Goal: Navigation & Orientation: Find specific page/section

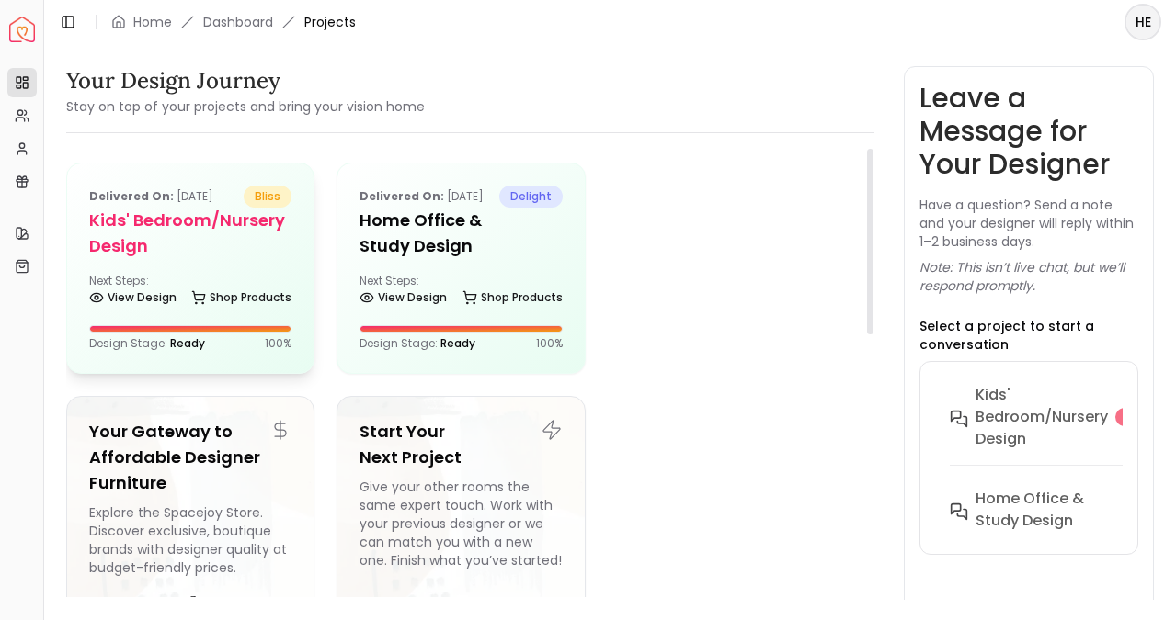
click at [176, 278] on div "Next Steps: View Design Shop Products" at bounding box center [190, 292] width 202 height 37
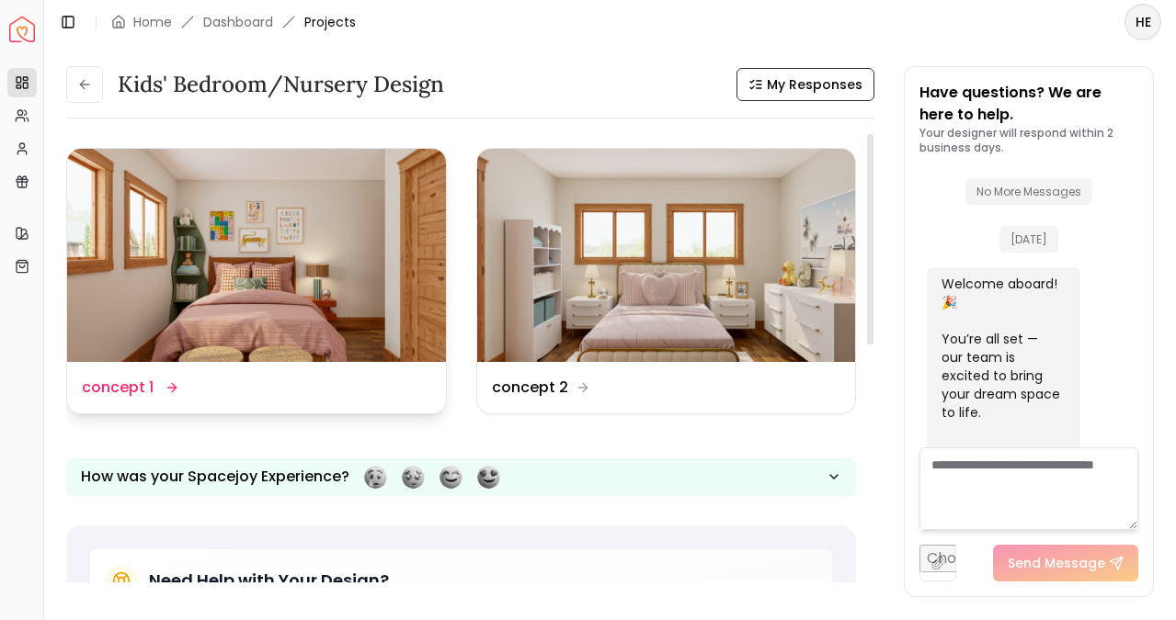
click at [306, 194] on img at bounding box center [256, 255] width 379 height 213
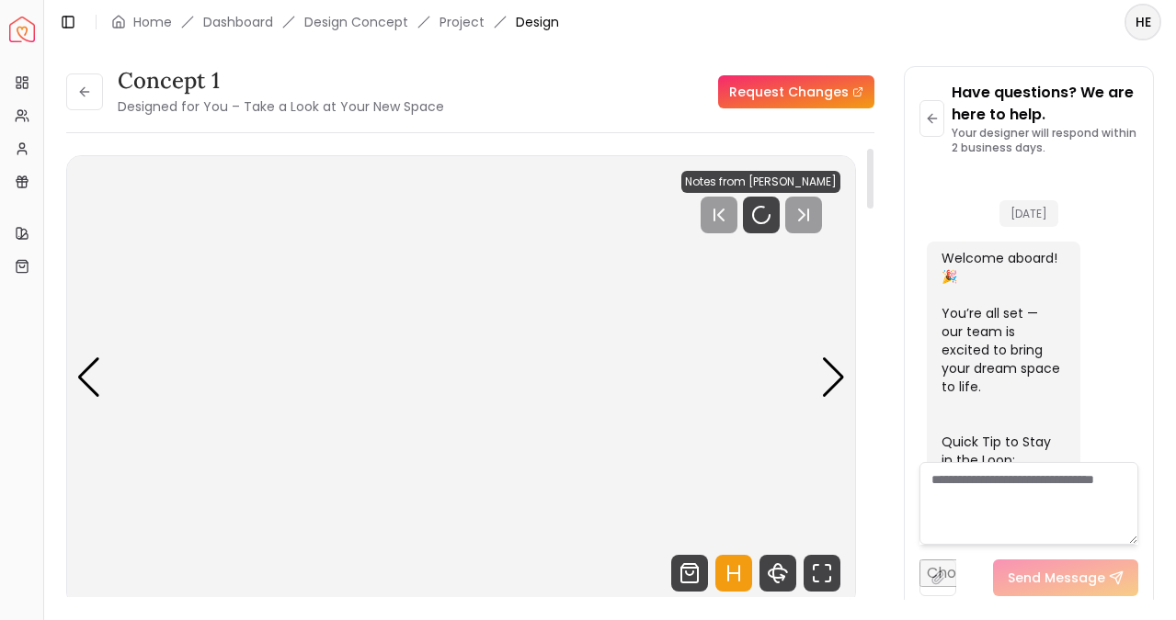
scroll to position [994, 0]
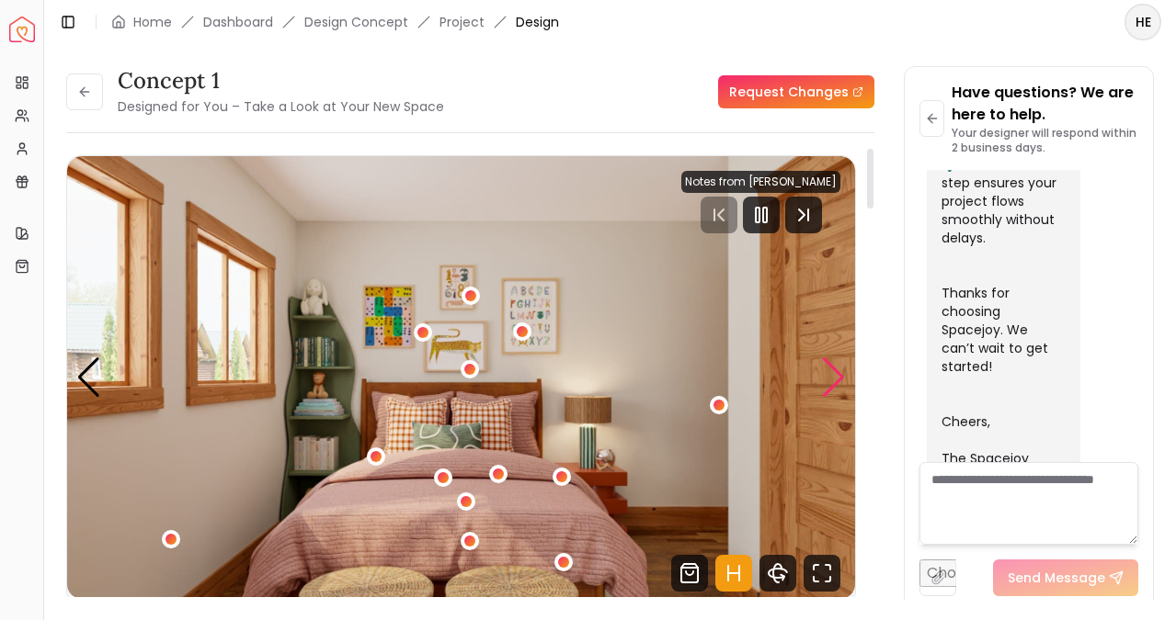
click at [840, 380] on div "Next slide" at bounding box center [833, 378] width 25 height 40
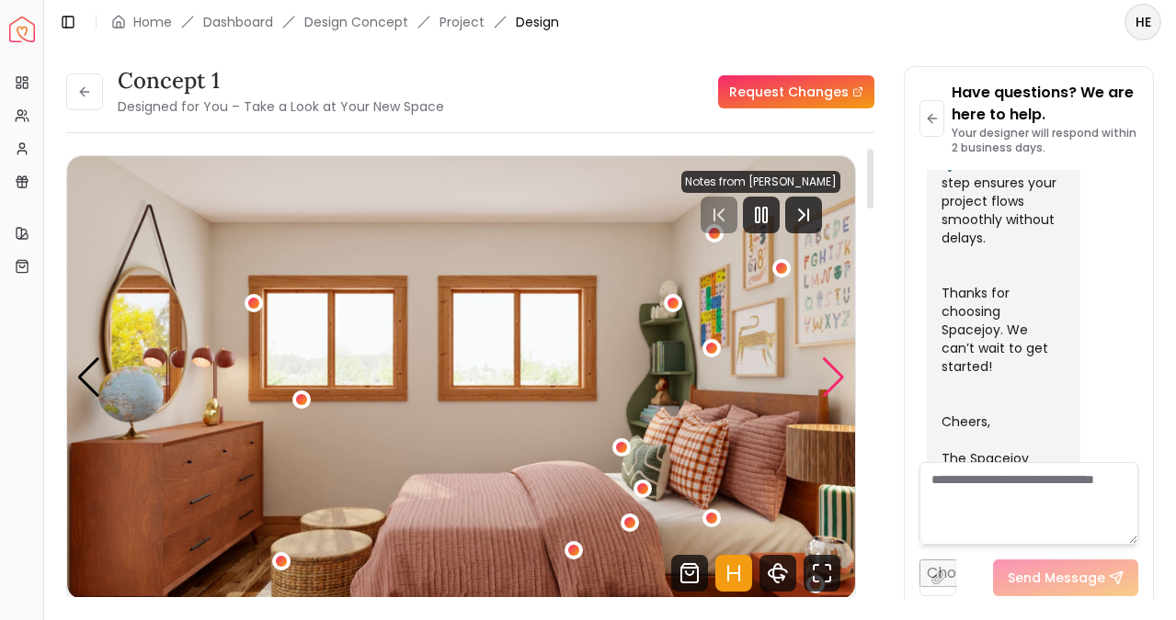
click at [840, 380] on div "Next slide" at bounding box center [833, 378] width 25 height 40
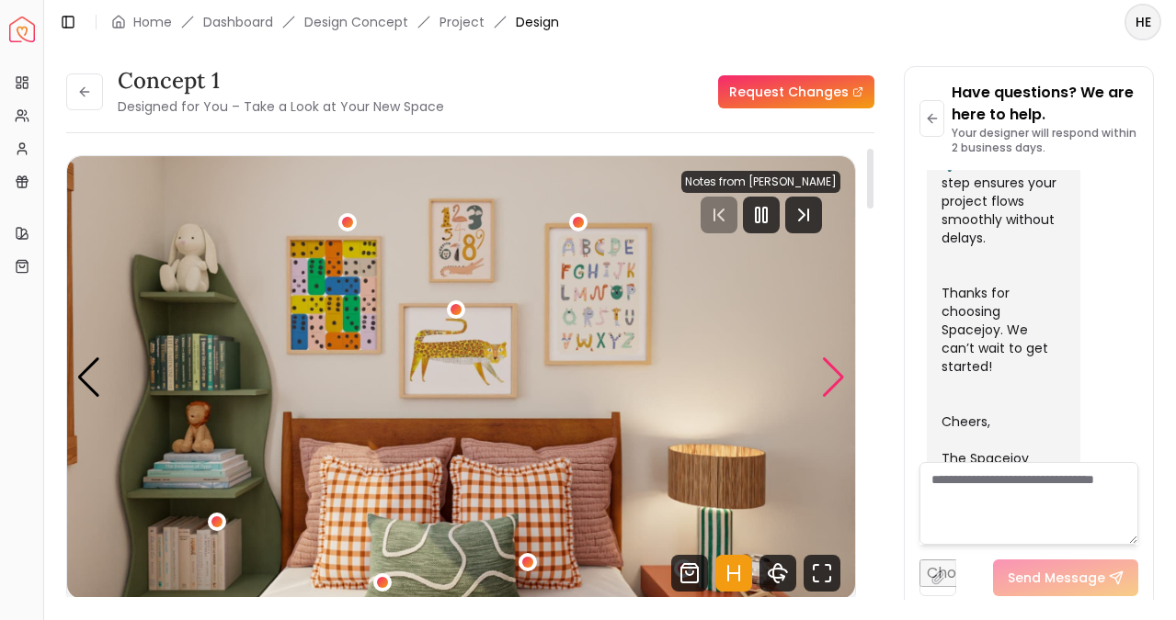
click at [840, 380] on div "Next slide" at bounding box center [833, 378] width 25 height 40
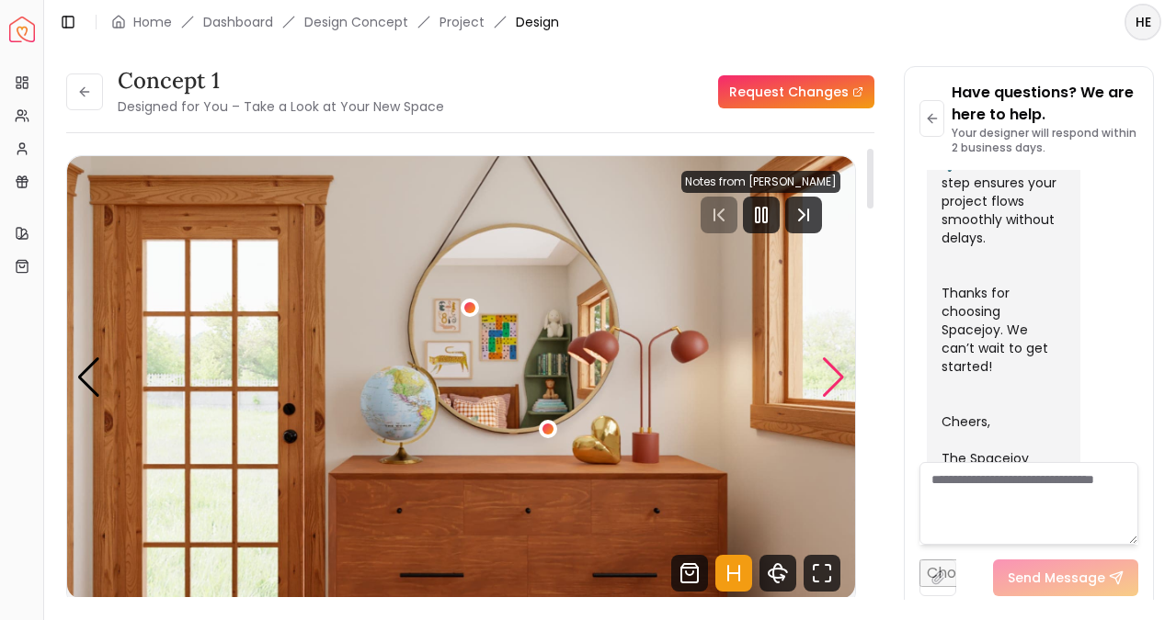
click at [840, 380] on div "Next slide" at bounding box center [833, 378] width 25 height 40
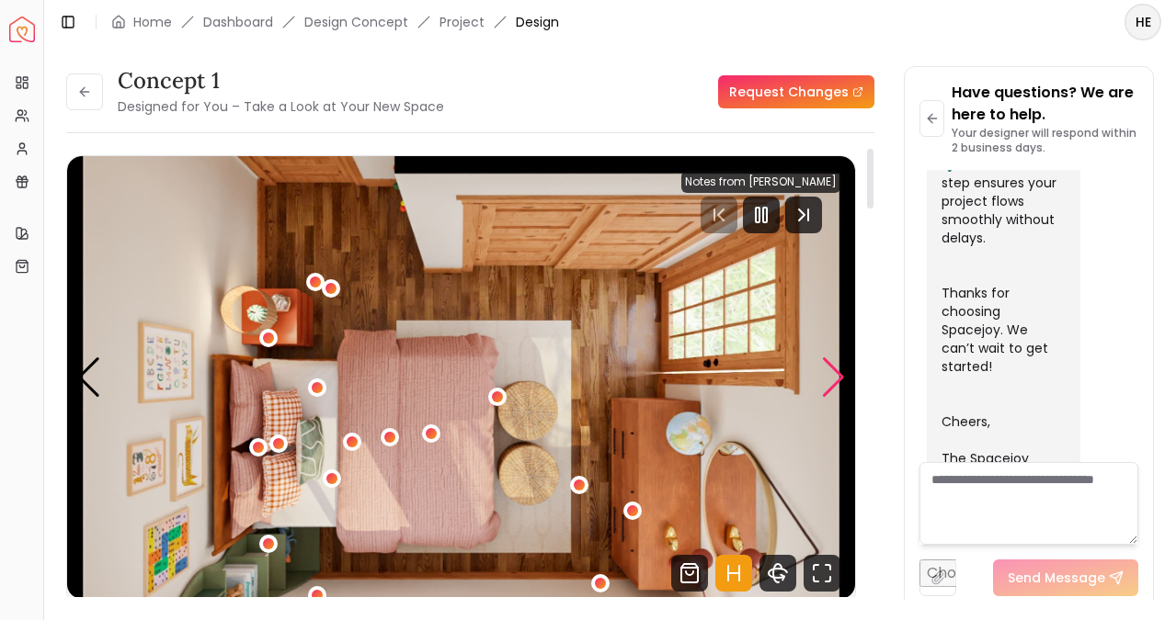
click at [840, 380] on div "Next slide" at bounding box center [833, 378] width 25 height 40
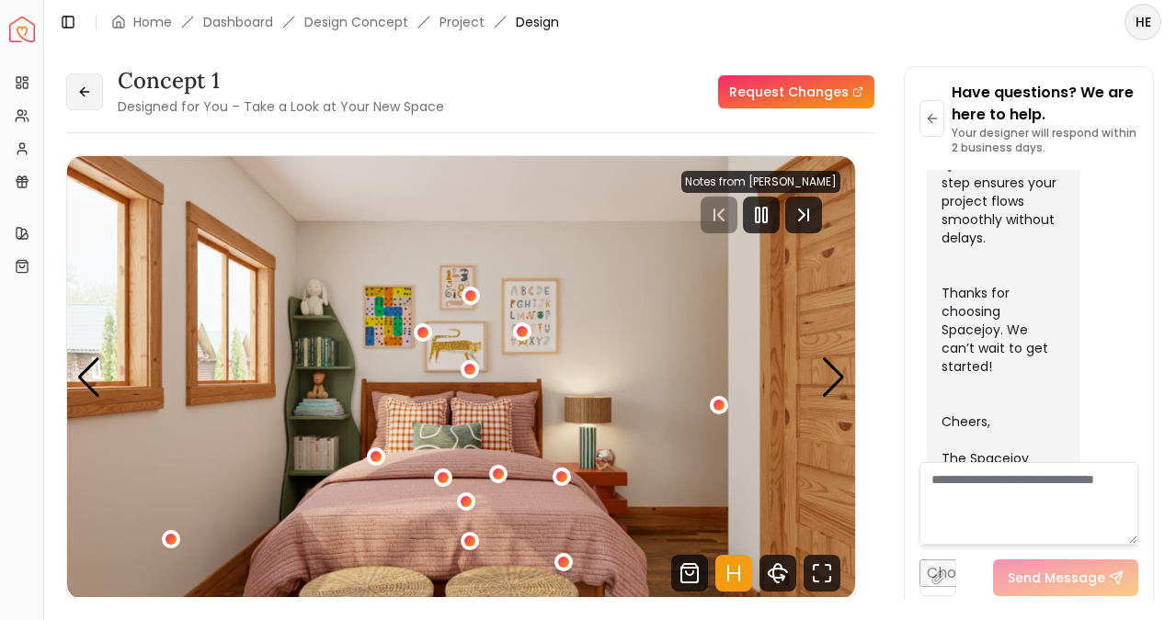
click at [95, 102] on button at bounding box center [84, 92] width 37 height 37
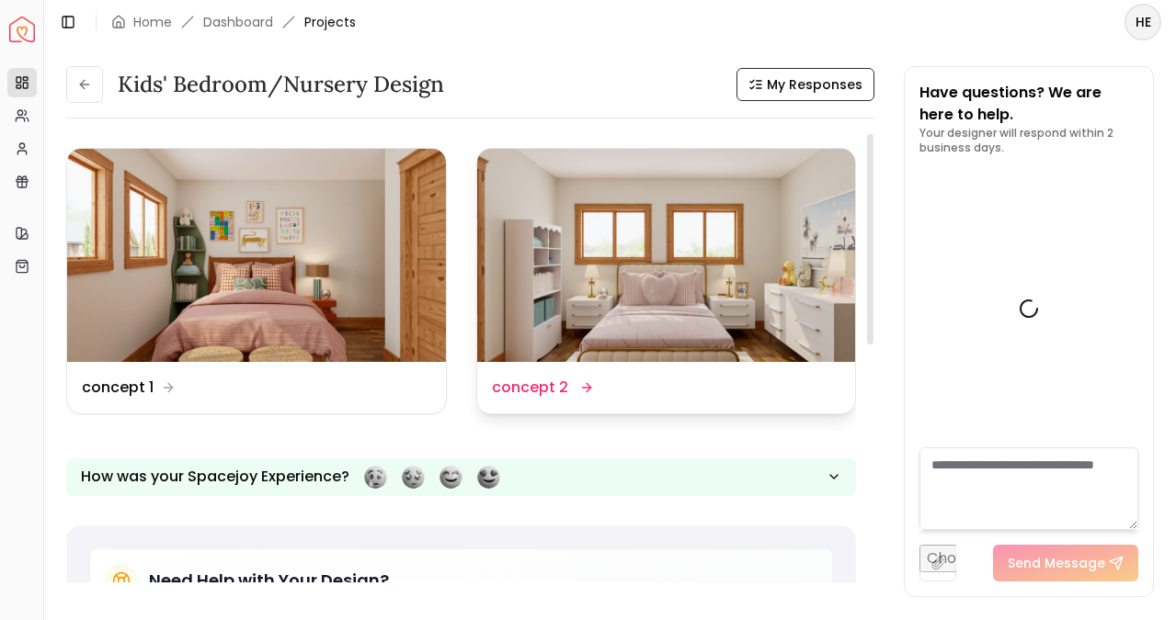
click at [665, 234] on img at bounding box center [666, 255] width 379 height 213
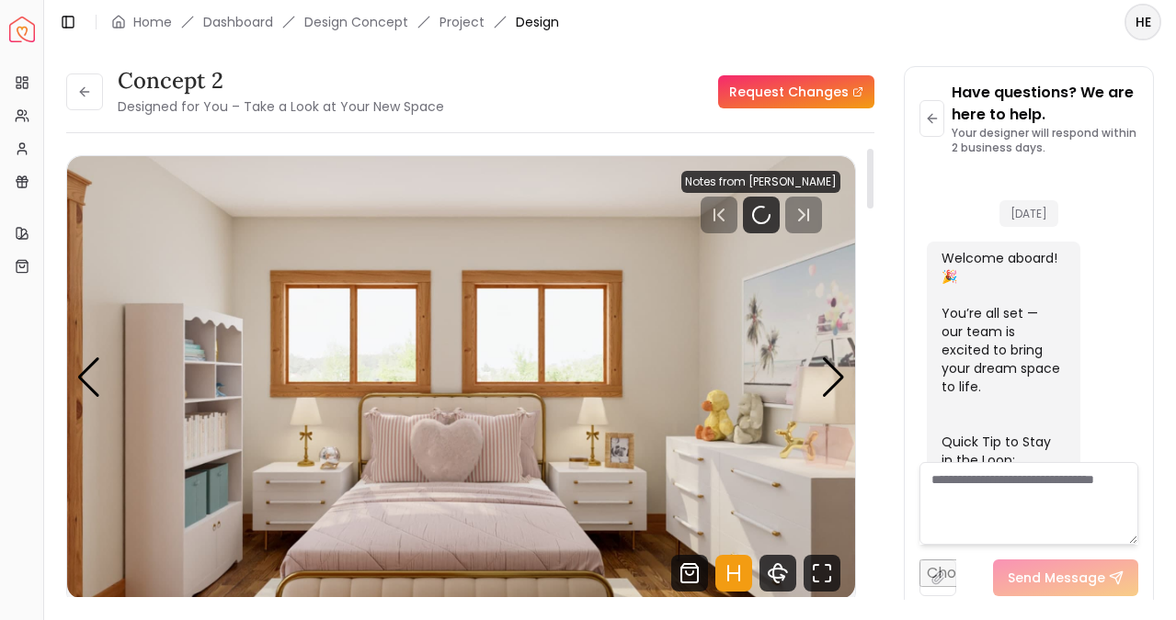
scroll to position [994, 0]
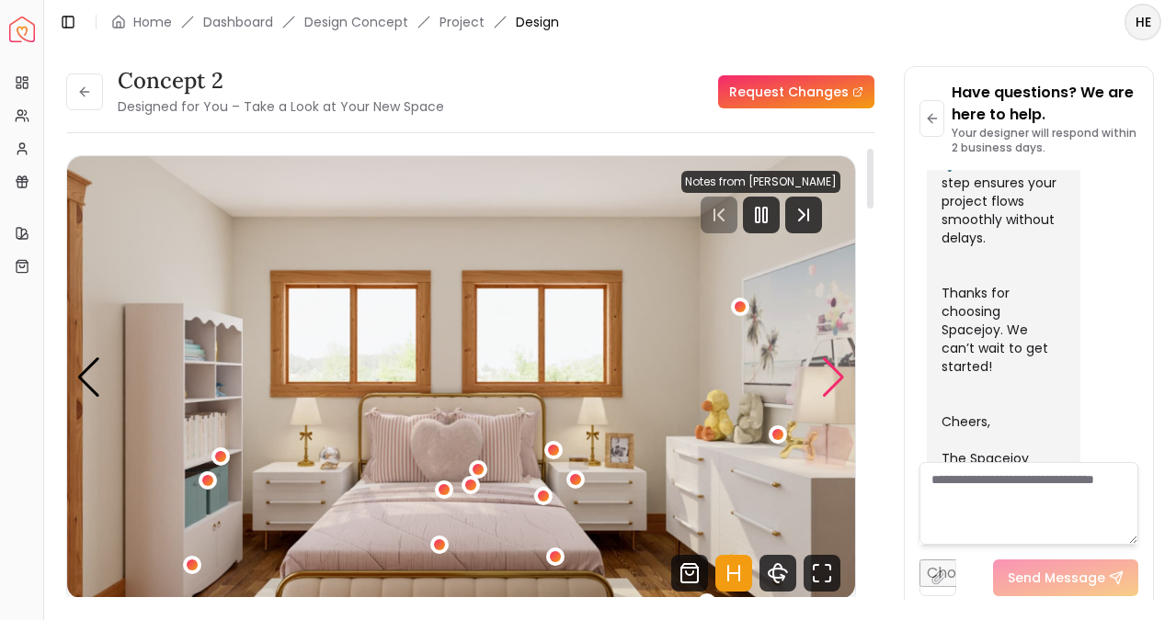
click at [839, 371] on div "Next slide" at bounding box center [833, 378] width 25 height 40
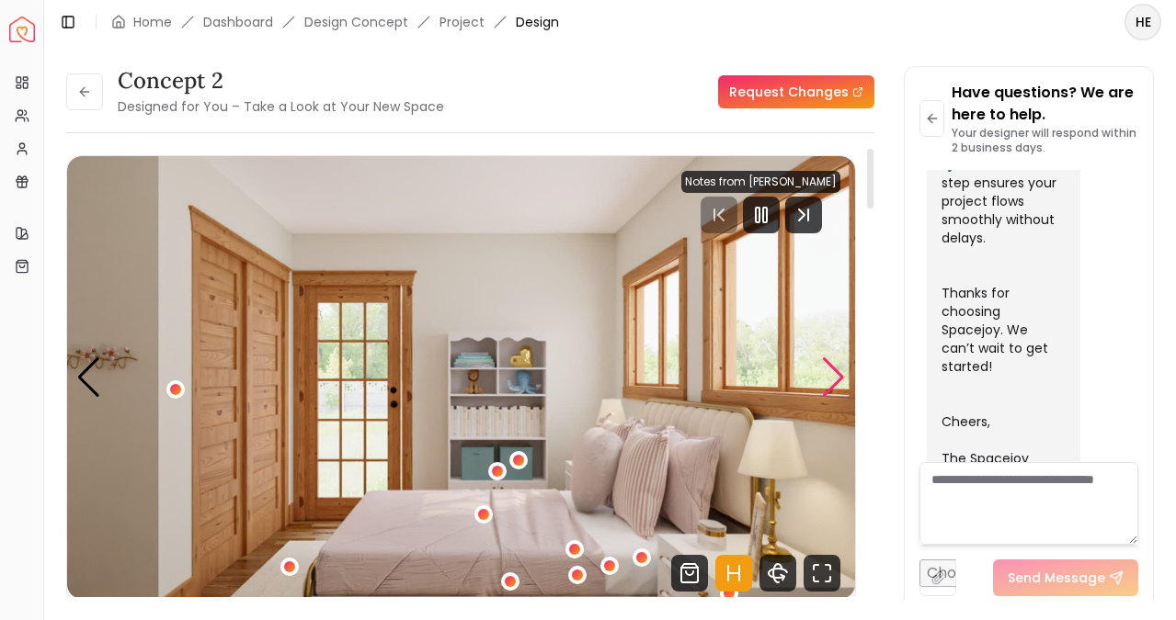
click at [839, 371] on div "Next slide" at bounding box center [833, 378] width 25 height 40
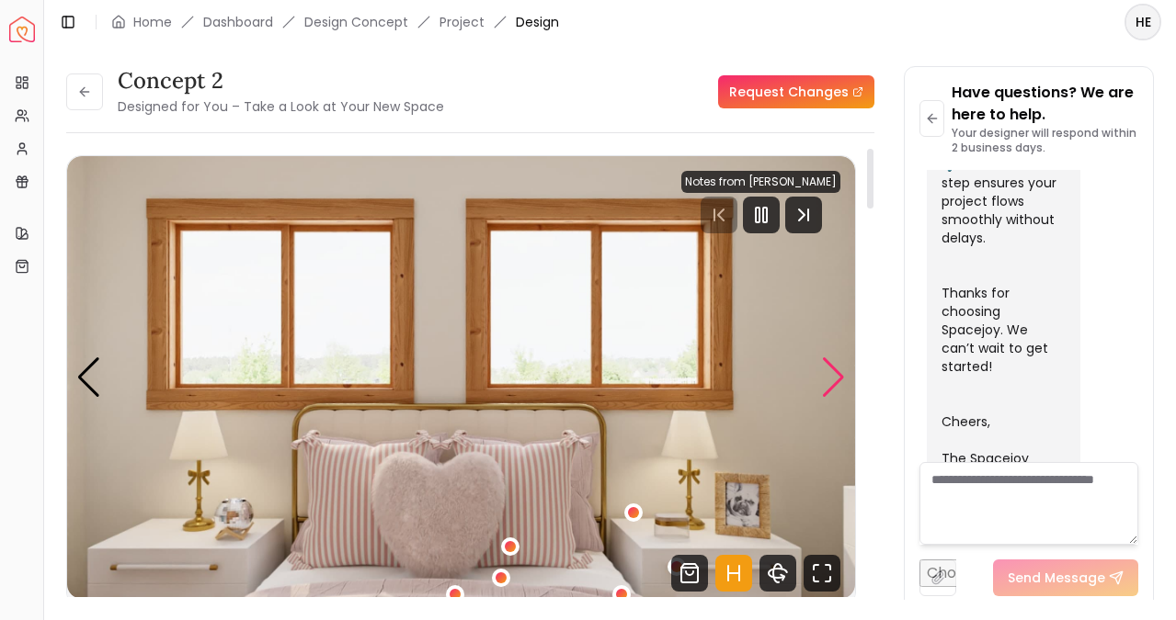
click at [839, 371] on div "Next slide" at bounding box center [833, 378] width 25 height 40
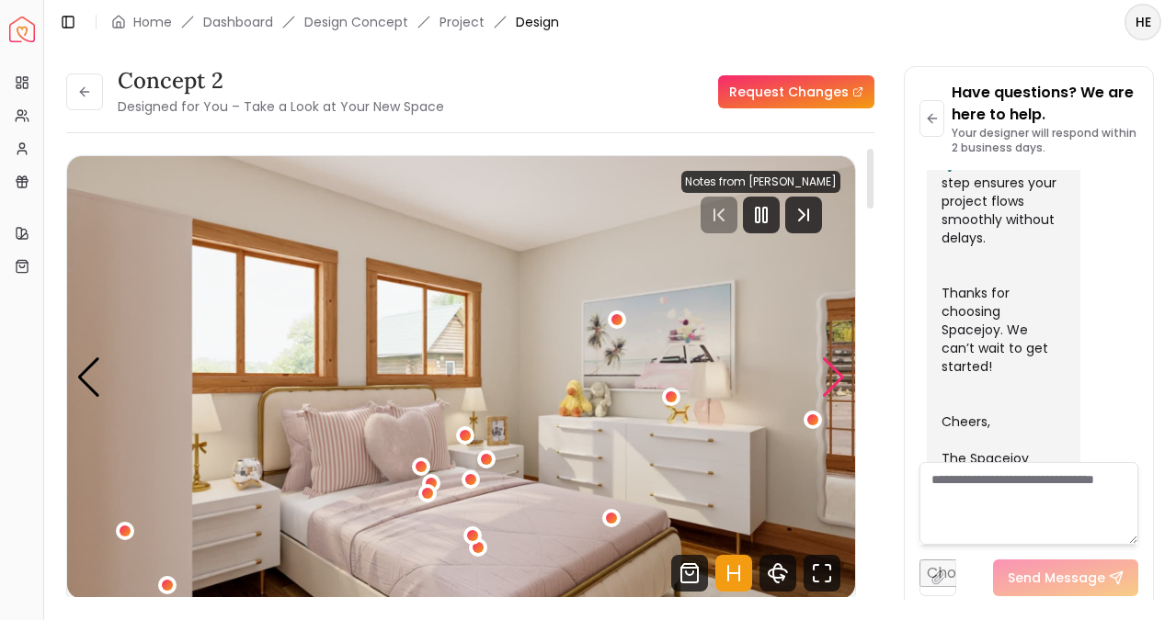
click at [839, 371] on div "Next slide" at bounding box center [833, 378] width 25 height 40
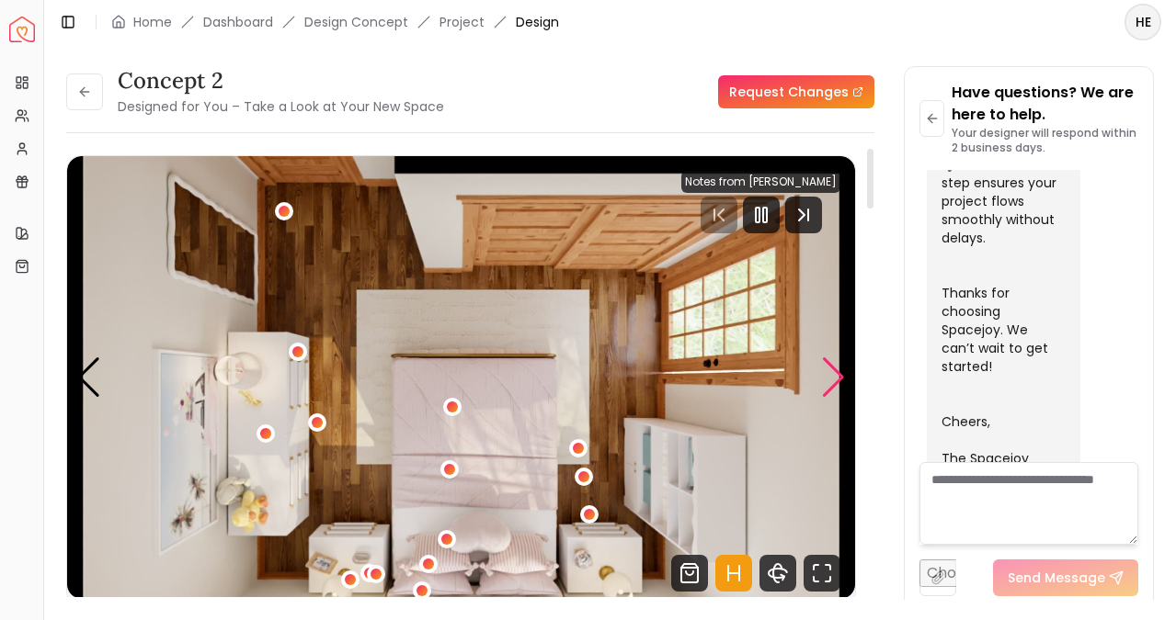
click at [839, 371] on div "Next slide" at bounding box center [833, 378] width 25 height 40
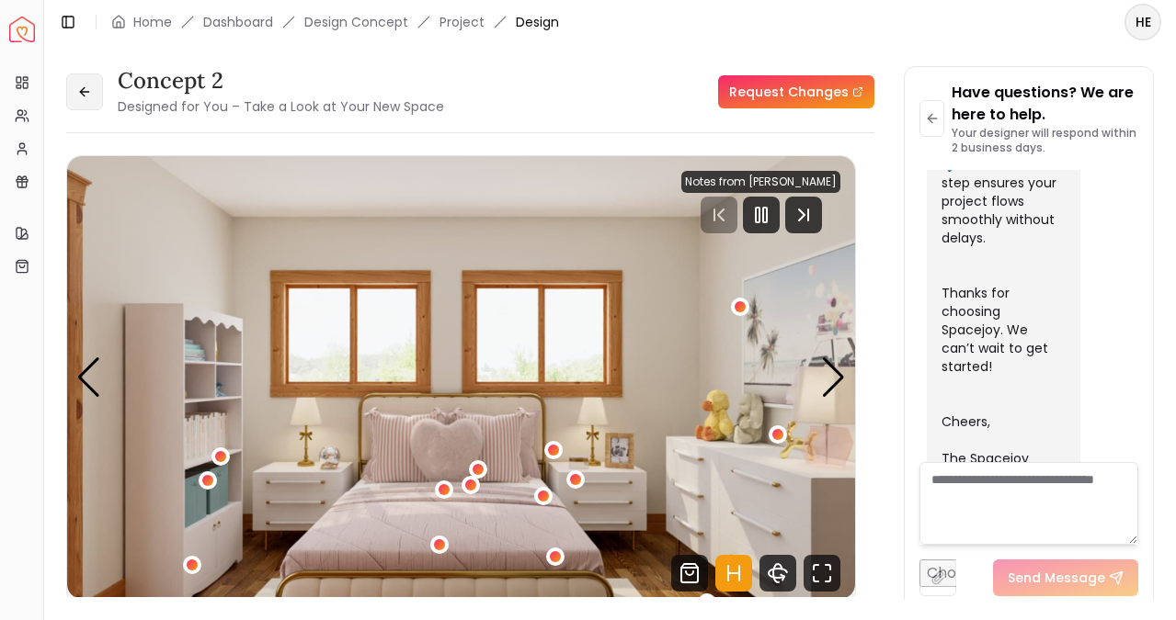
click at [91, 95] on icon at bounding box center [84, 92] width 15 height 15
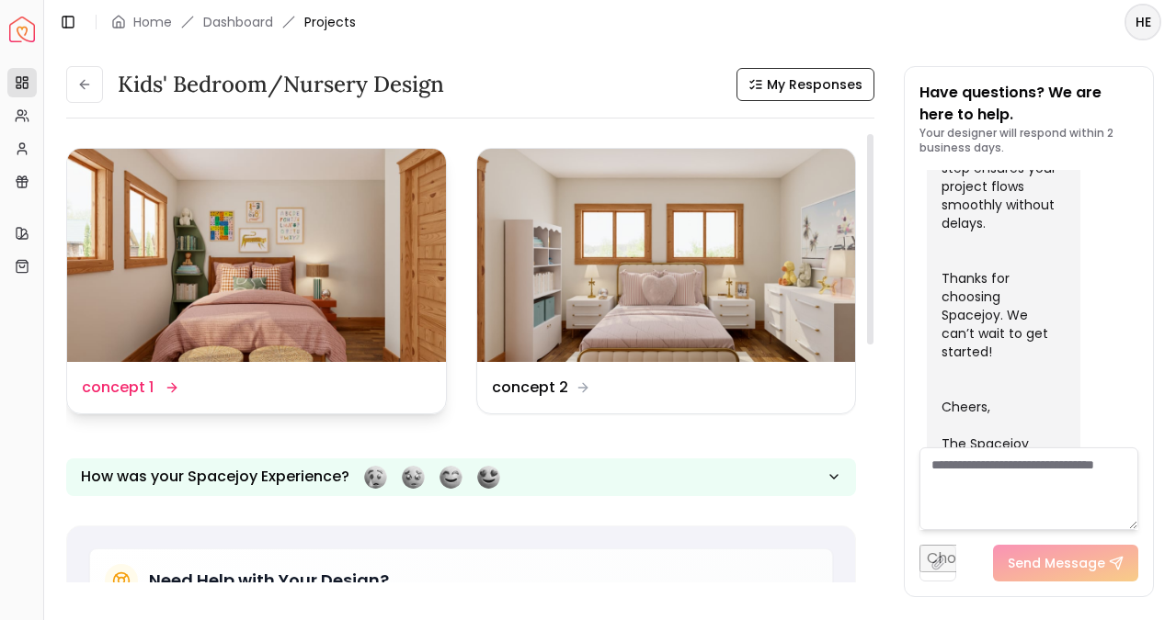
click at [295, 225] on img at bounding box center [256, 255] width 379 height 213
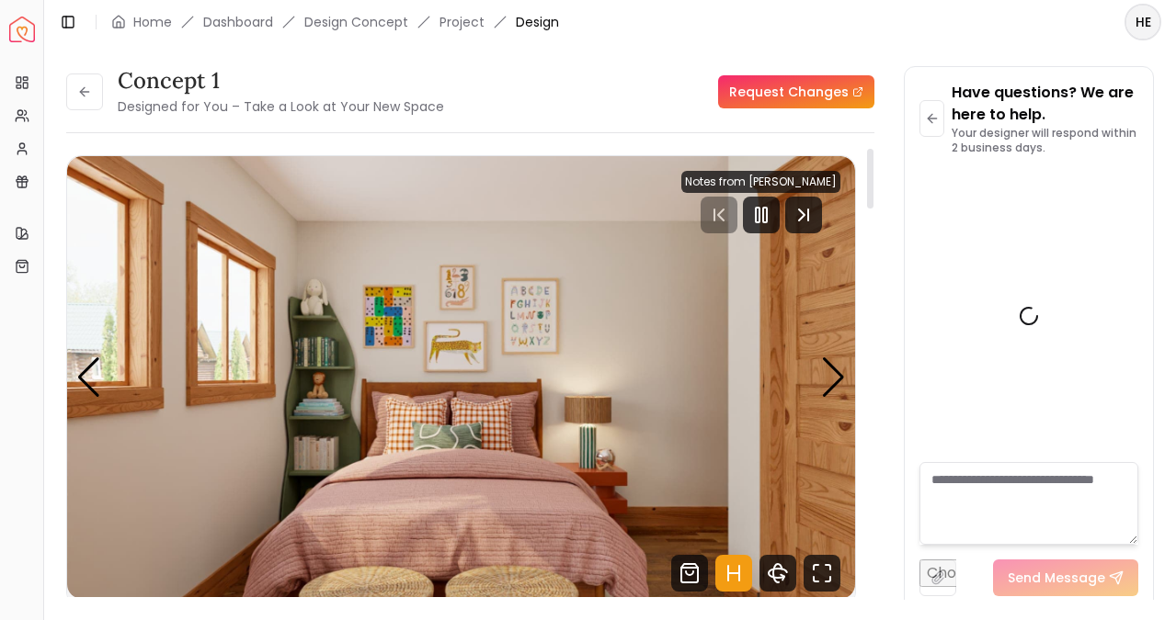
scroll to position [994, 0]
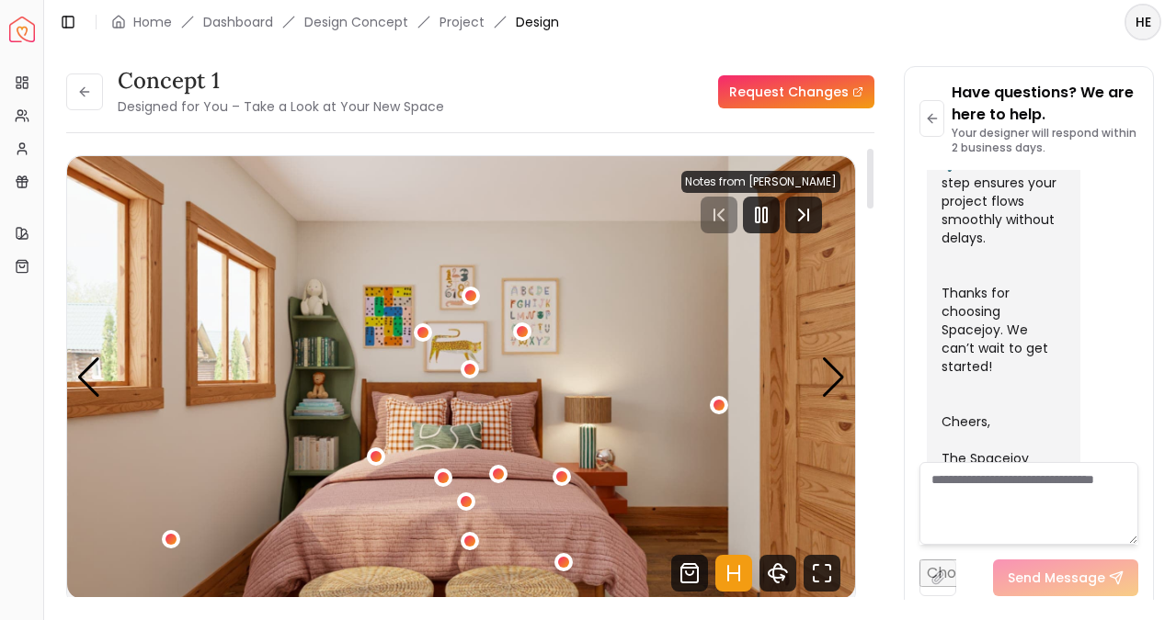
click at [755, 176] on div "Notes from [PERSON_NAME]" at bounding box center [760, 182] width 159 height 22
click at [777, 183] on div "Notes from [PERSON_NAME]" at bounding box center [760, 182] width 159 height 22
click at [717, 407] on div "1 / 5" at bounding box center [718, 406] width 14 height 14
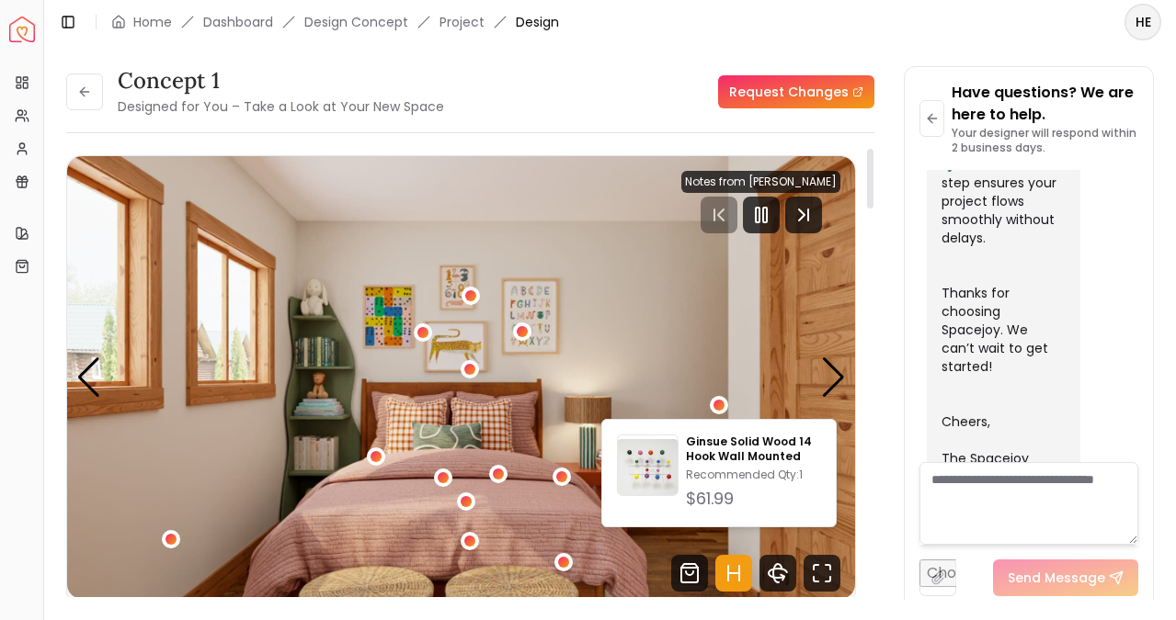
click at [672, 351] on img "1 / 5" at bounding box center [461, 377] width 788 height 443
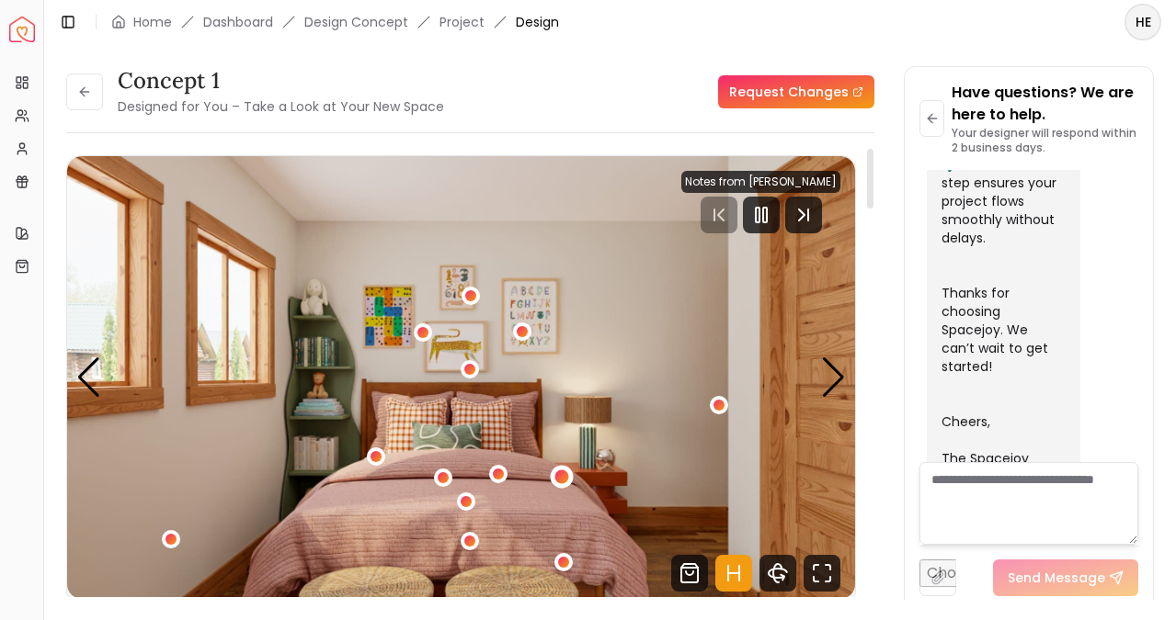
click at [564, 477] on div "1 / 5" at bounding box center [562, 478] width 14 height 14
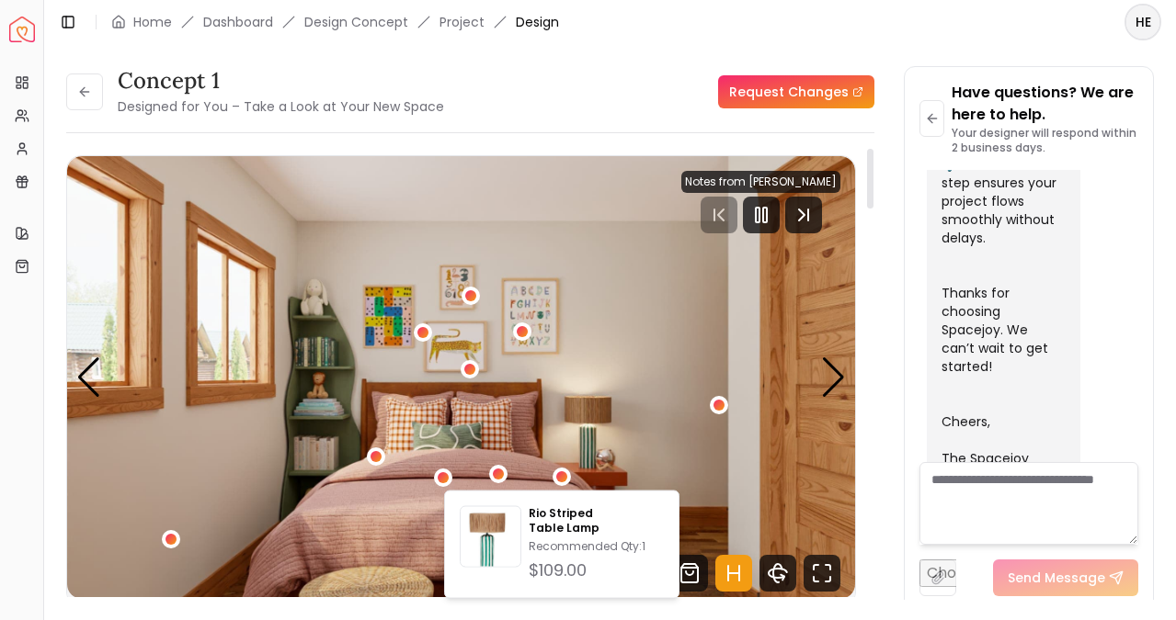
click at [555, 429] on img "1 / 5" at bounding box center [461, 377] width 788 height 443
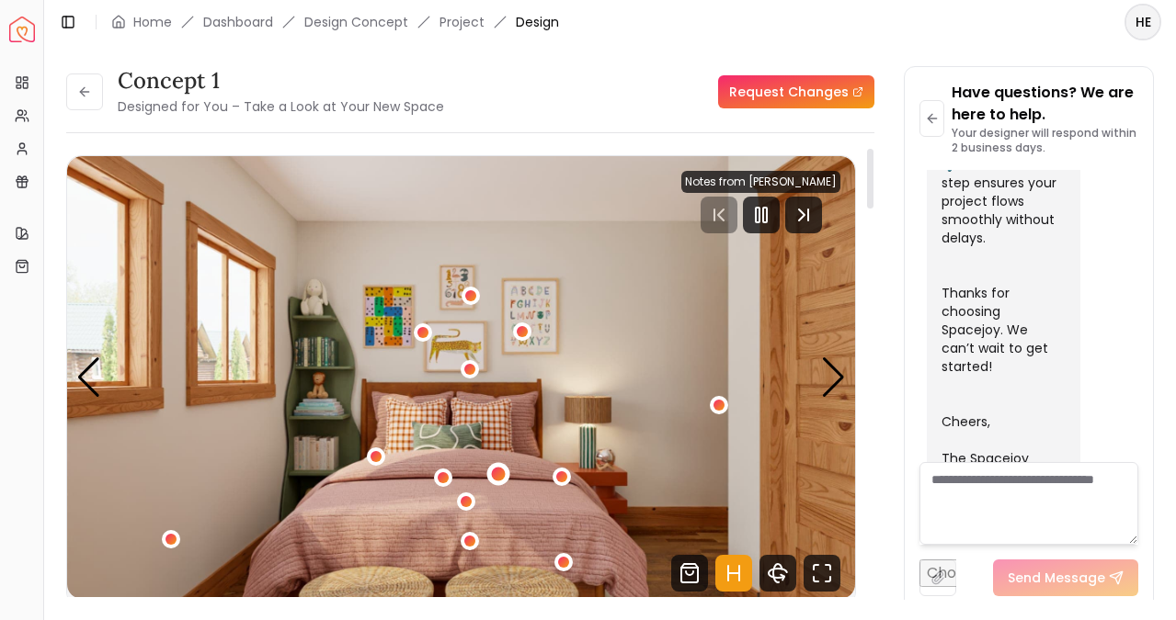
click at [500, 475] on div "1 / 5" at bounding box center [499, 474] width 14 height 14
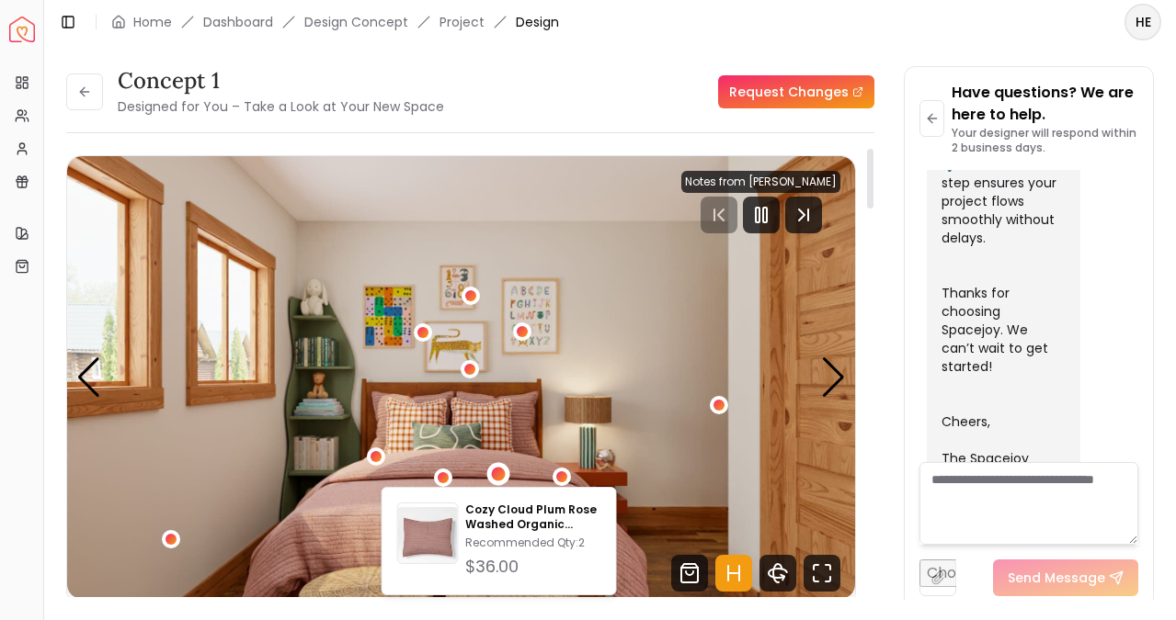
click at [482, 406] on img "1 / 5" at bounding box center [461, 377] width 788 height 443
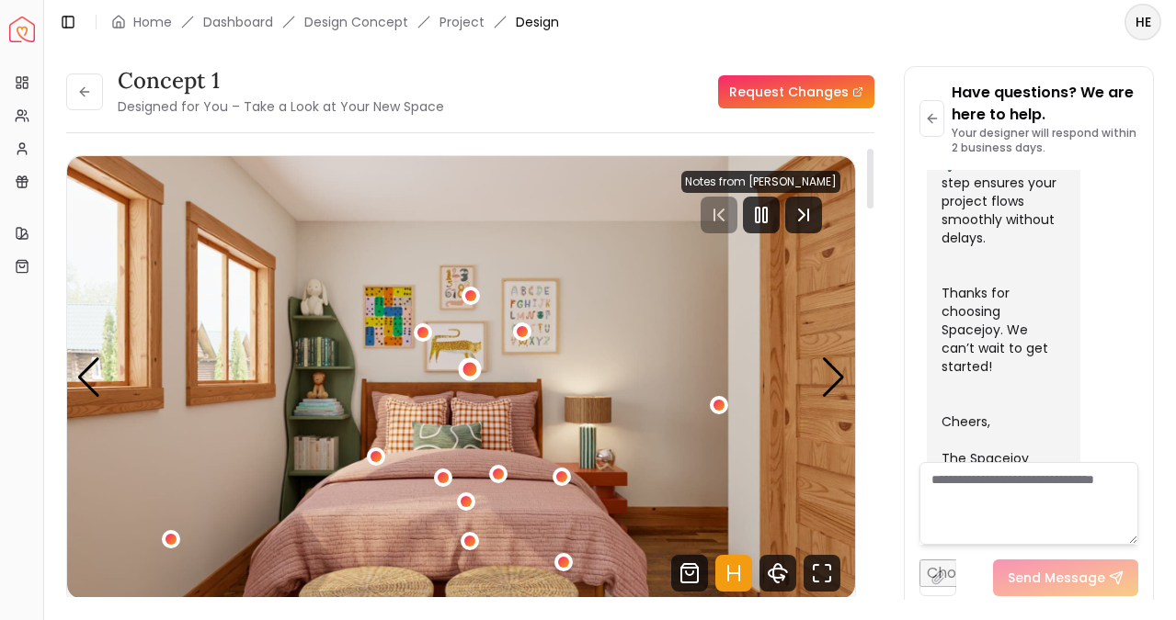
click at [469, 363] on div "1 / 5" at bounding box center [469, 370] width 14 height 14
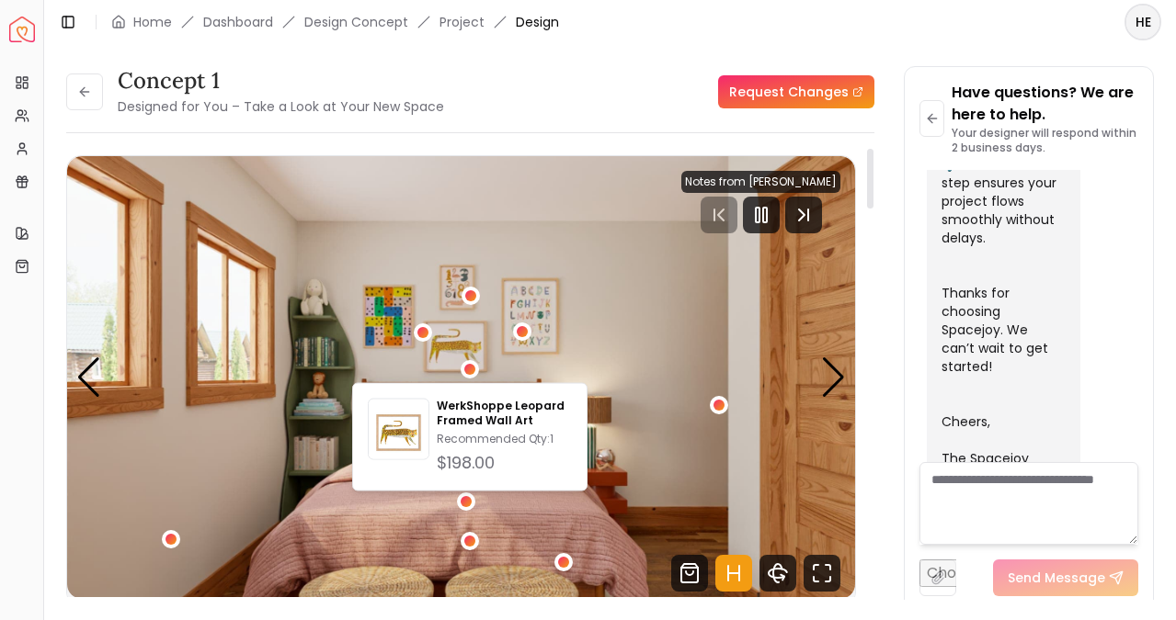
click at [546, 337] on img "1 / 5" at bounding box center [461, 377] width 788 height 443
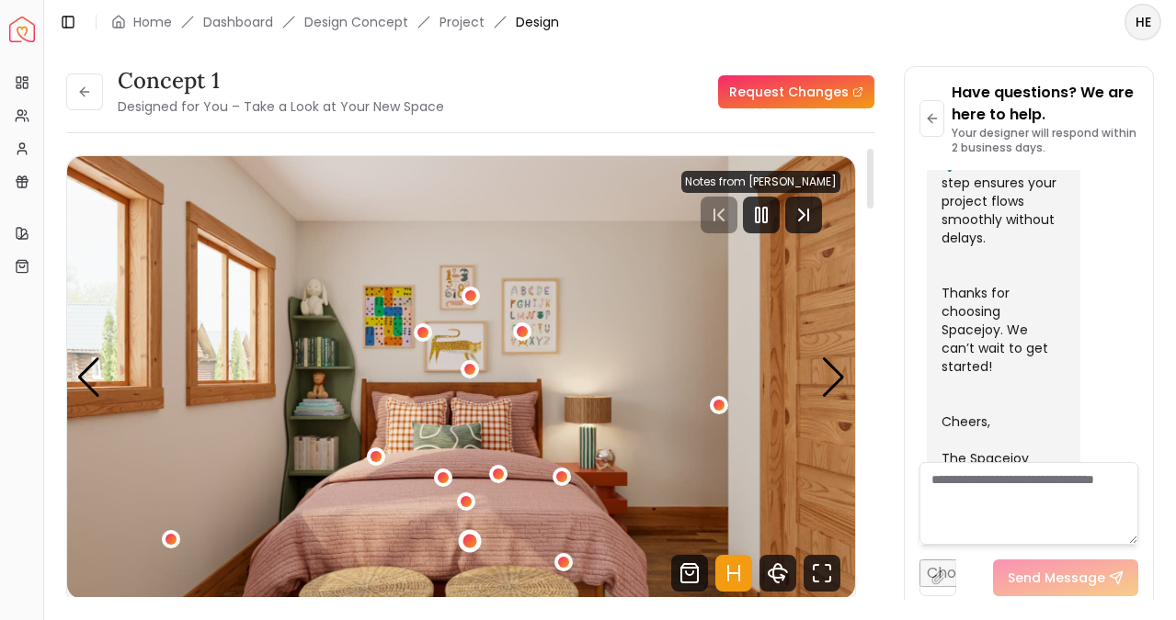
click at [475, 540] on div "1 / 5" at bounding box center [469, 541] width 14 height 14
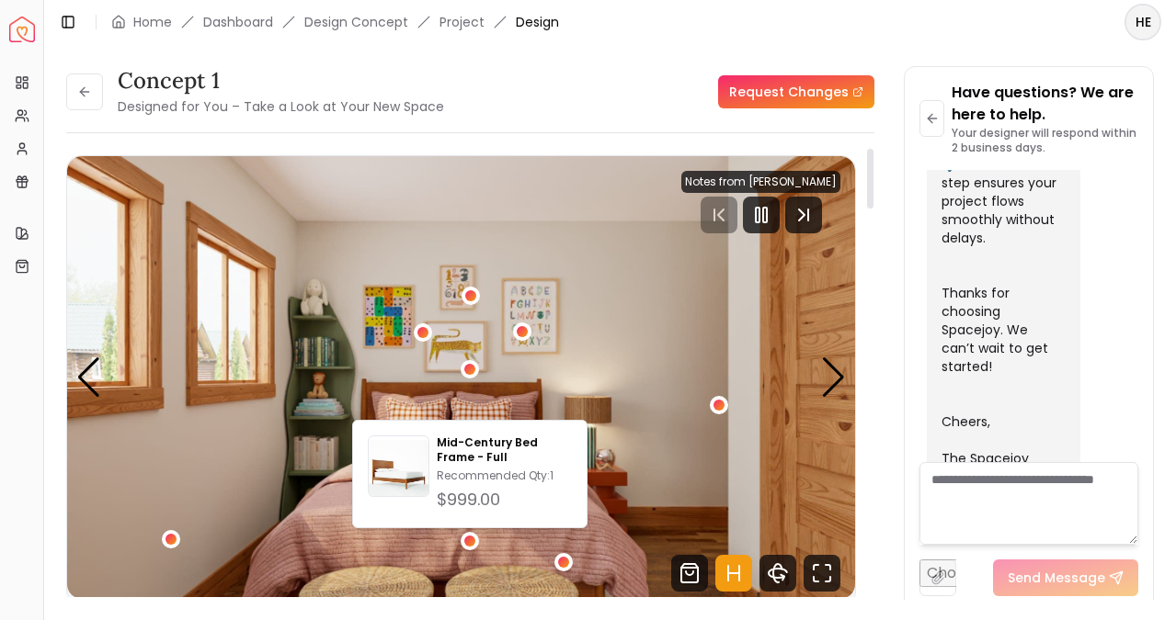
click at [687, 511] on img "1 / 5" at bounding box center [461, 377] width 788 height 443
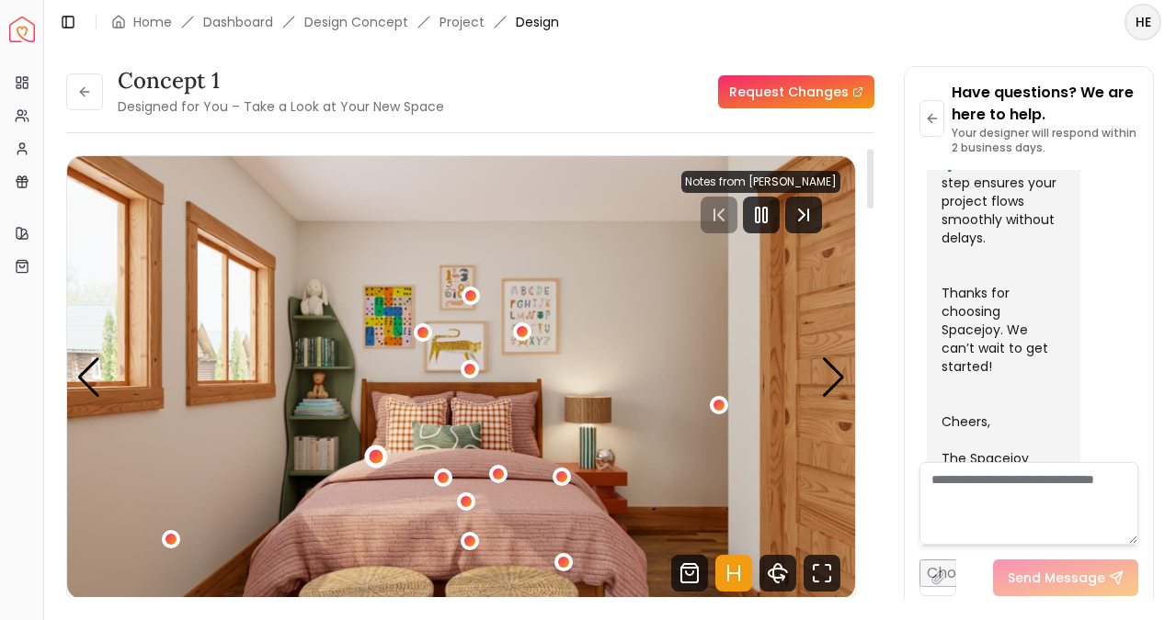
click at [372, 456] on div "1 / 5" at bounding box center [376, 457] width 14 height 14
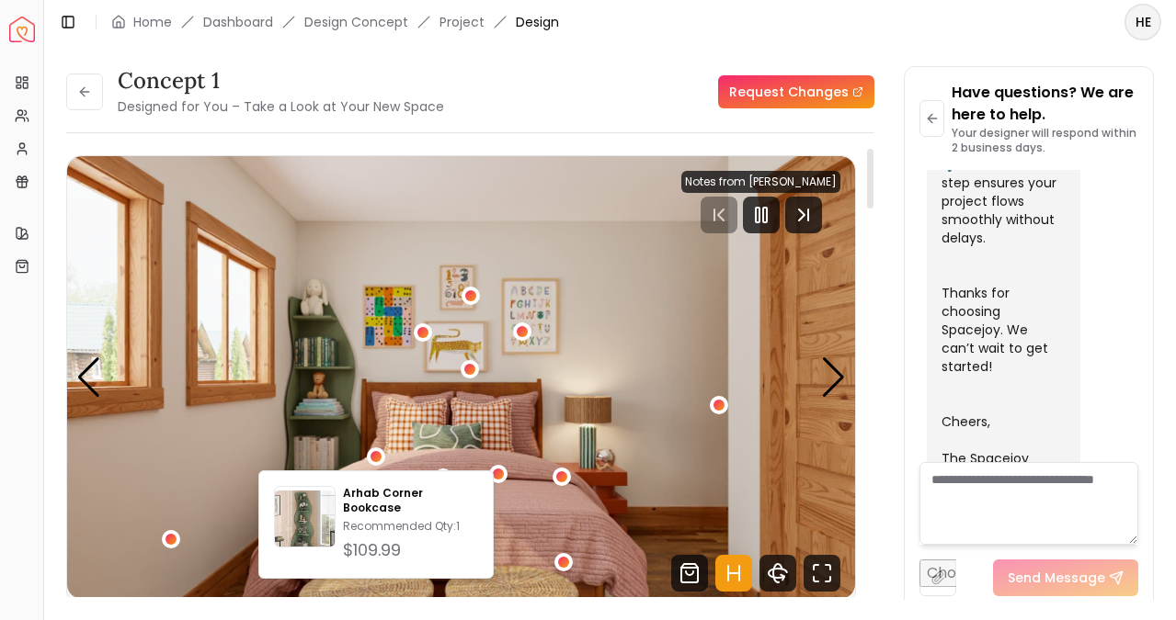
click at [325, 416] on img "1 / 5" at bounding box center [461, 377] width 788 height 443
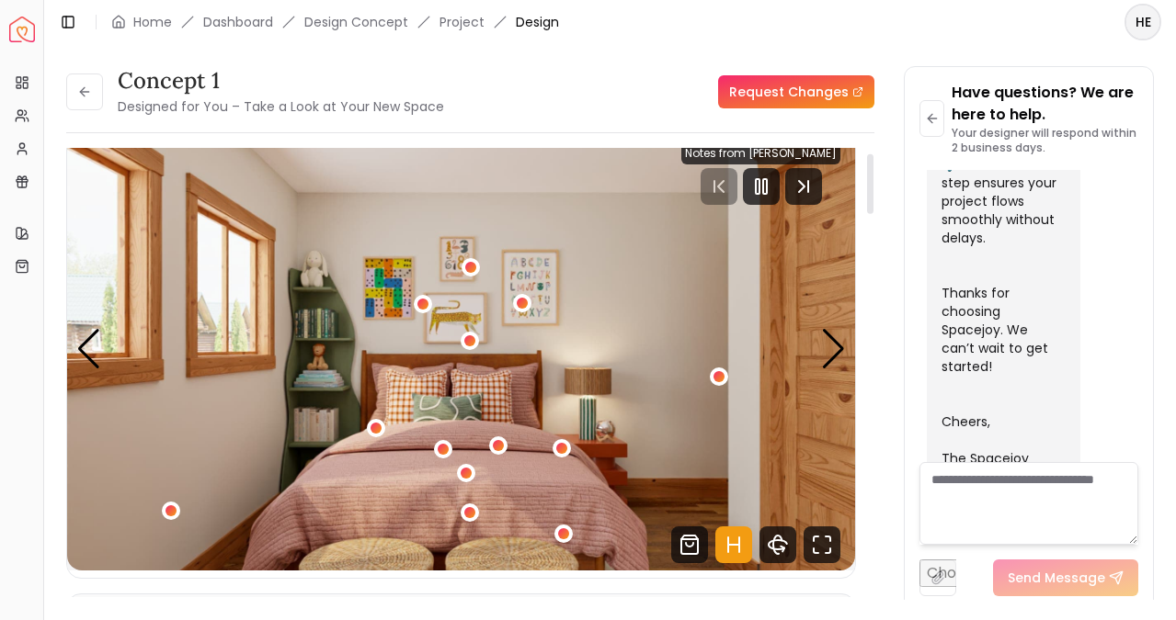
scroll to position [0, 0]
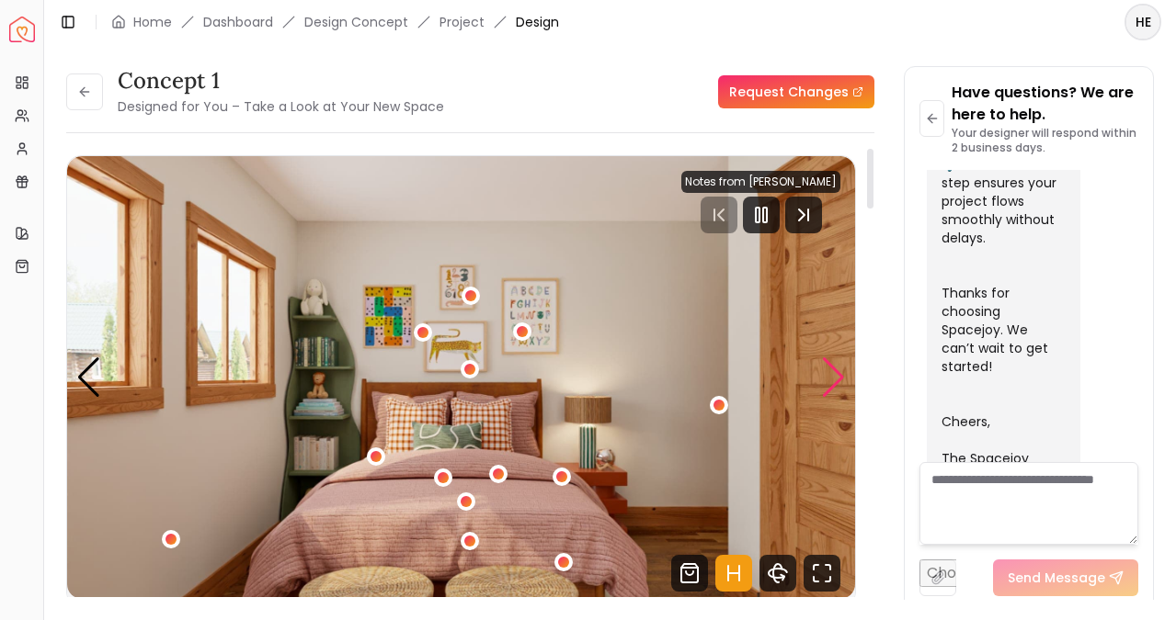
click at [829, 388] on div "Next slide" at bounding box center [833, 378] width 25 height 40
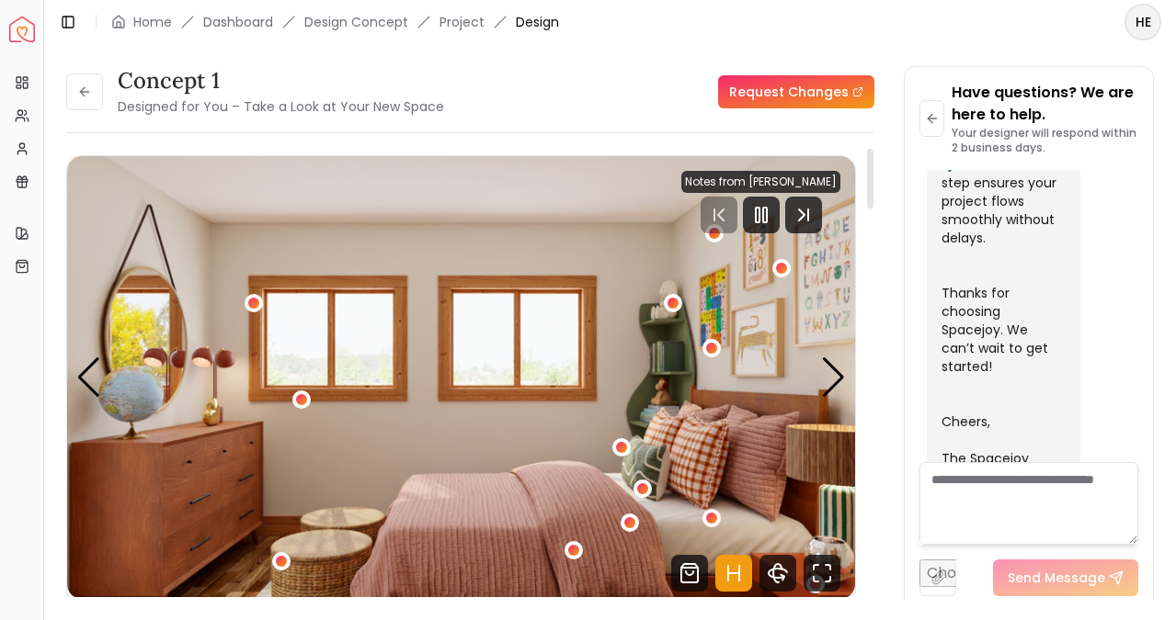
drag, startPoint x: 828, startPoint y: 388, endPoint x: 721, endPoint y: 425, distance: 112.8
click at [719, 426] on div "Carousel" at bounding box center [461, 377] width 788 height 443
click at [281, 561] on div "2 / 5" at bounding box center [282, 562] width 14 height 14
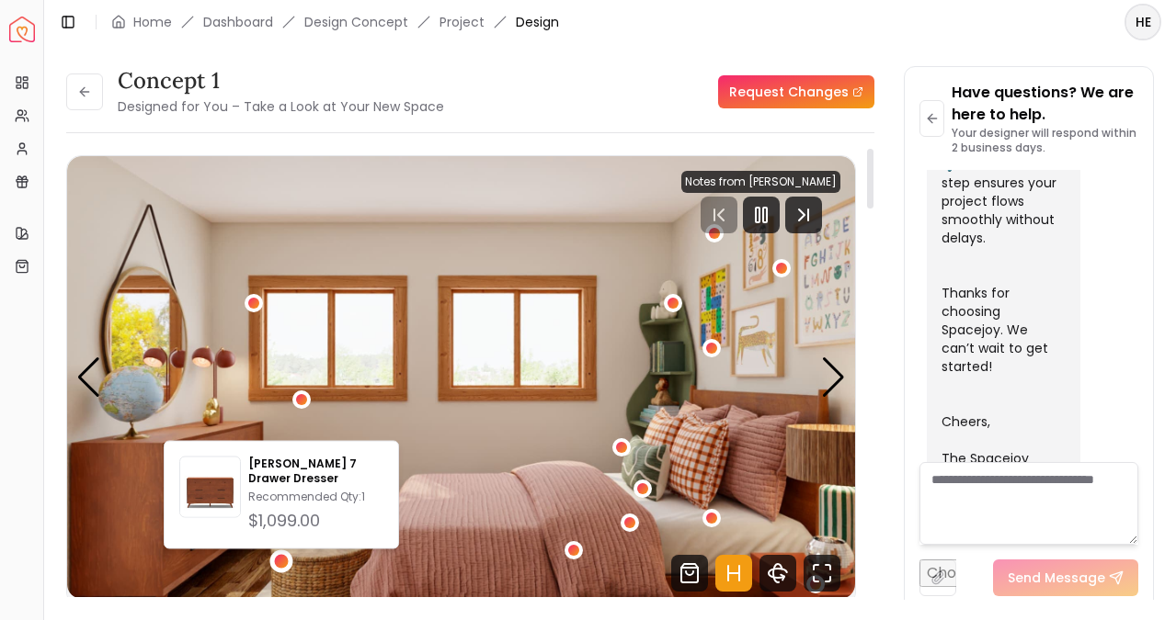
click at [538, 398] on img "2 / 5" at bounding box center [461, 377] width 788 height 443
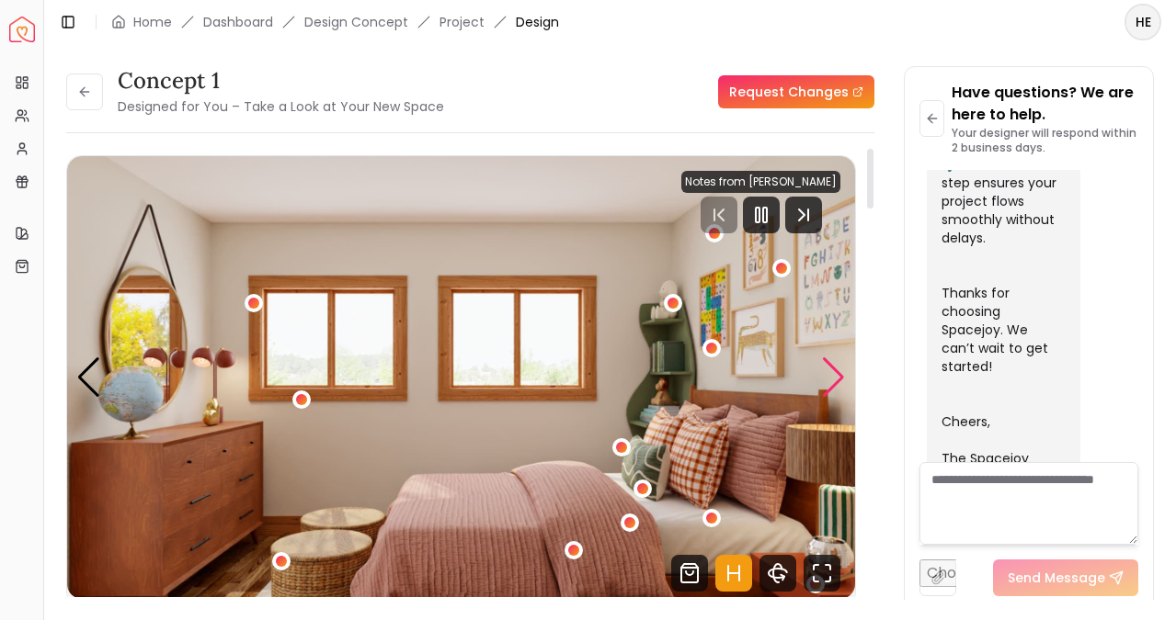
click at [832, 390] on div "Next slide" at bounding box center [833, 378] width 25 height 40
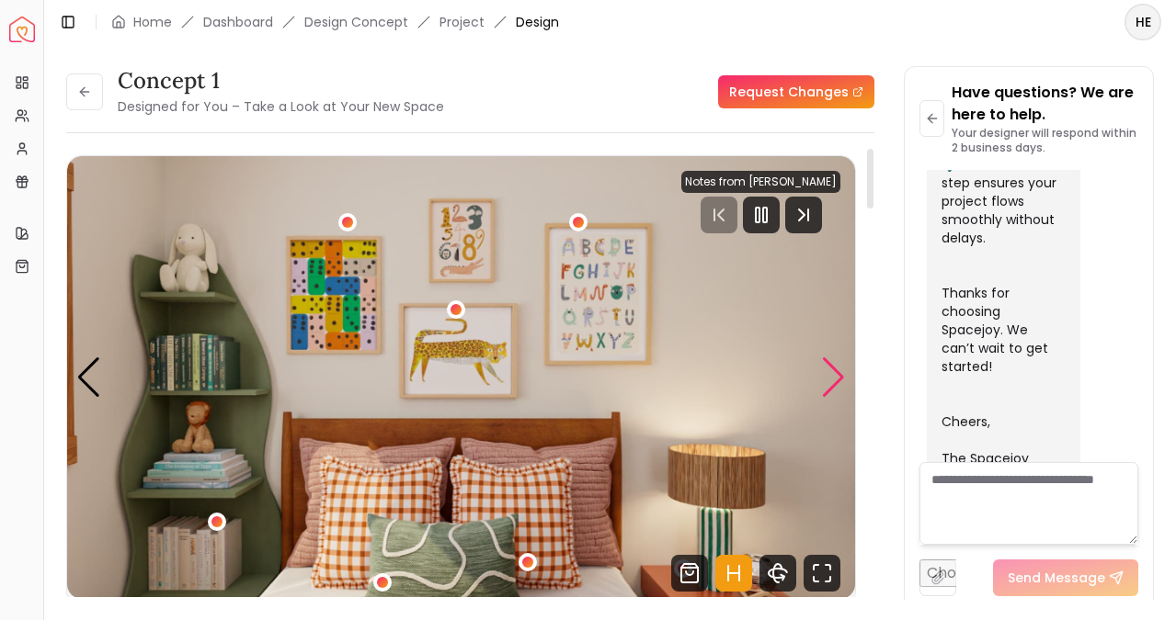
click at [827, 389] on div "Next slide" at bounding box center [833, 378] width 25 height 40
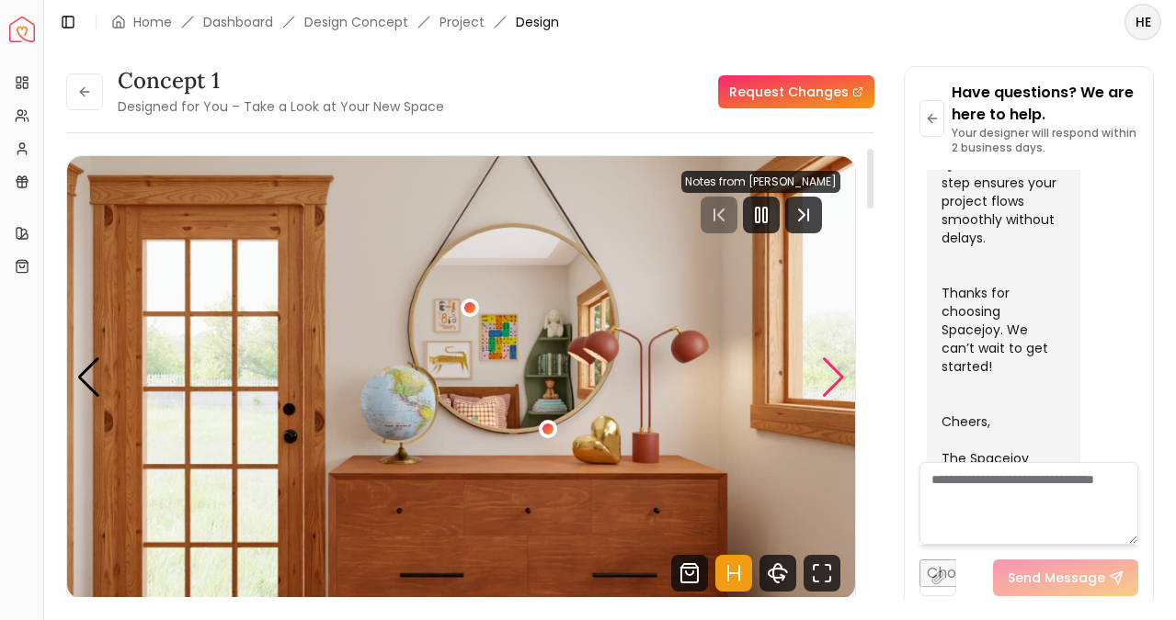
click at [833, 388] on div "Next slide" at bounding box center [833, 378] width 25 height 40
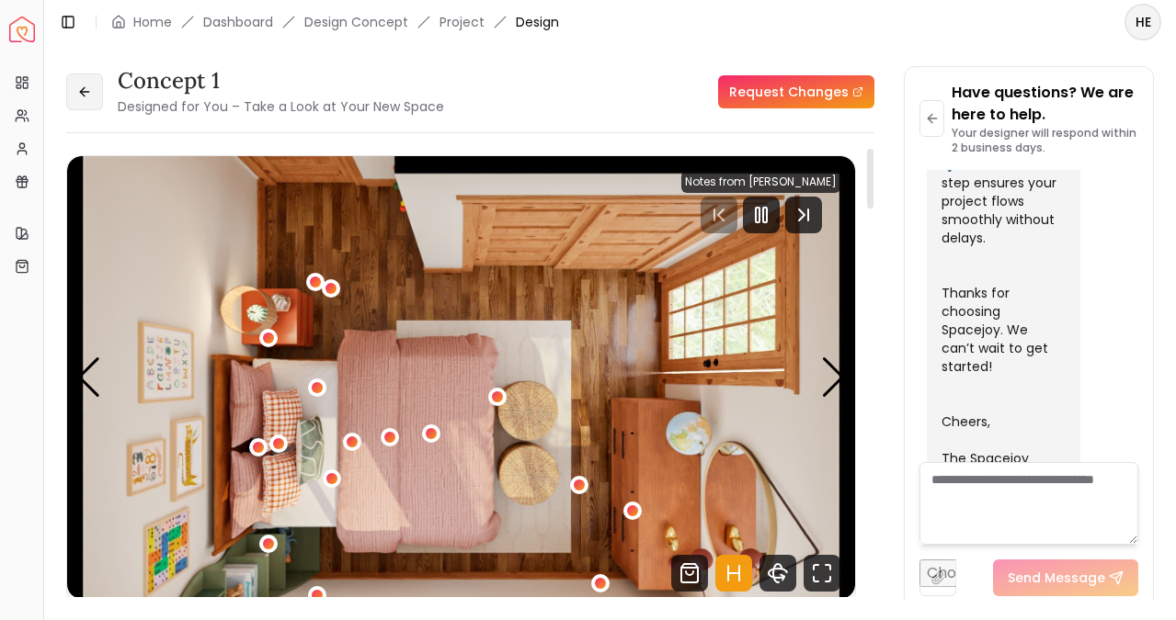
click at [91, 94] on icon at bounding box center [84, 92] width 15 height 15
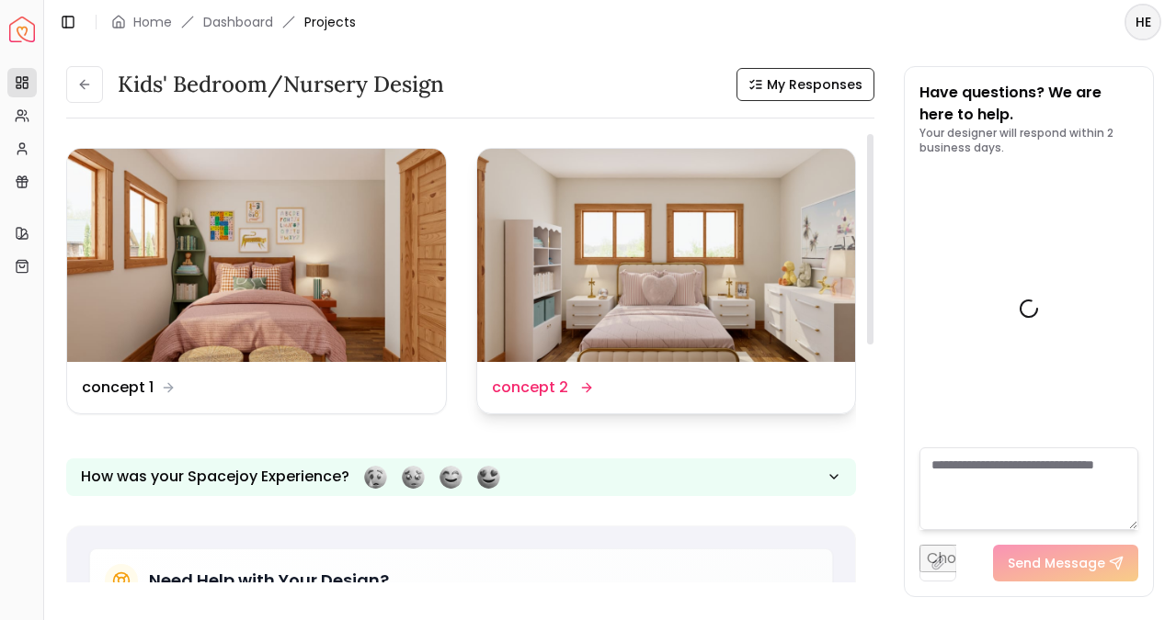
scroll to position [1009, 0]
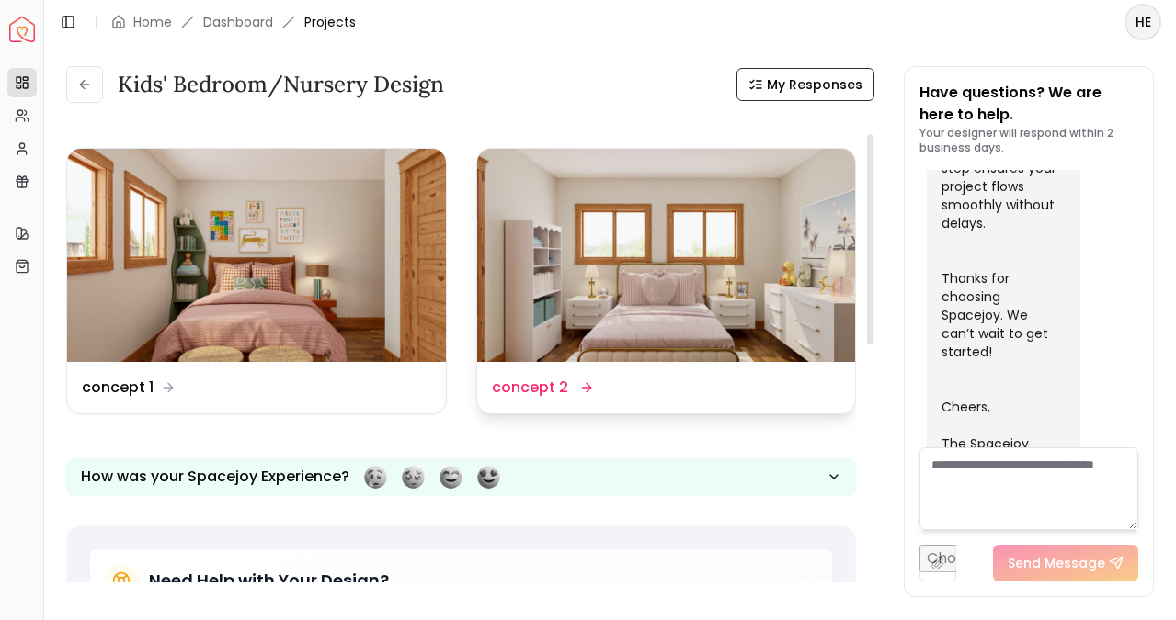
click at [564, 289] on img at bounding box center [666, 255] width 379 height 213
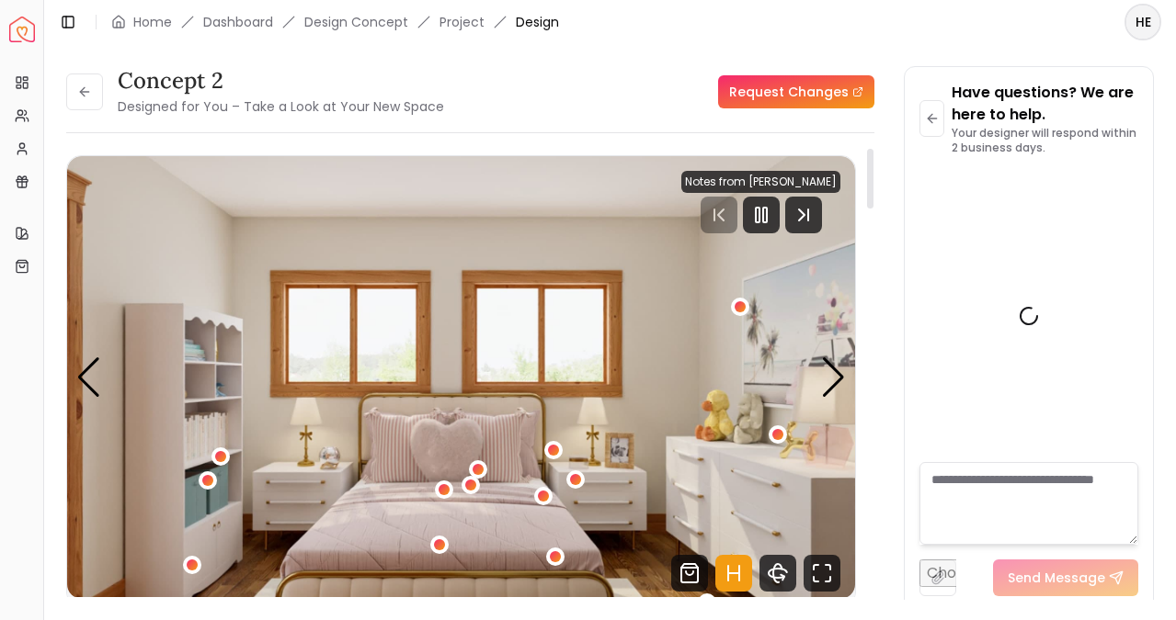
scroll to position [994, 0]
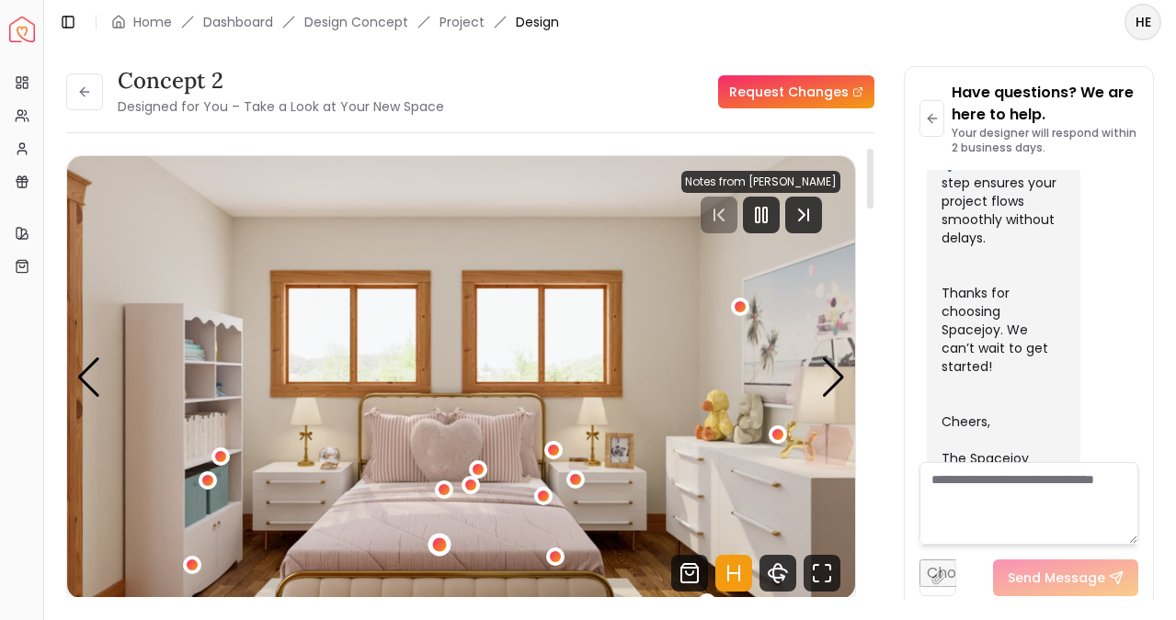
click at [437, 542] on div "1 / 5" at bounding box center [440, 546] width 14 height 14
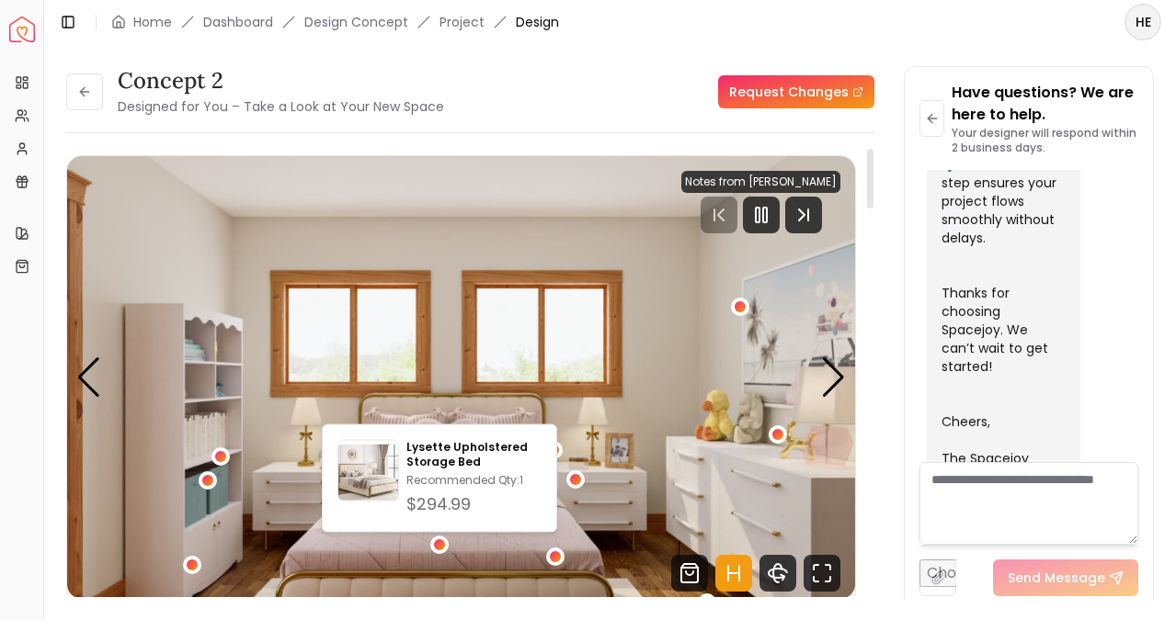
click at [620, 391] on img "1 / 5" at bounding box center [461, 377] width 788 height 443
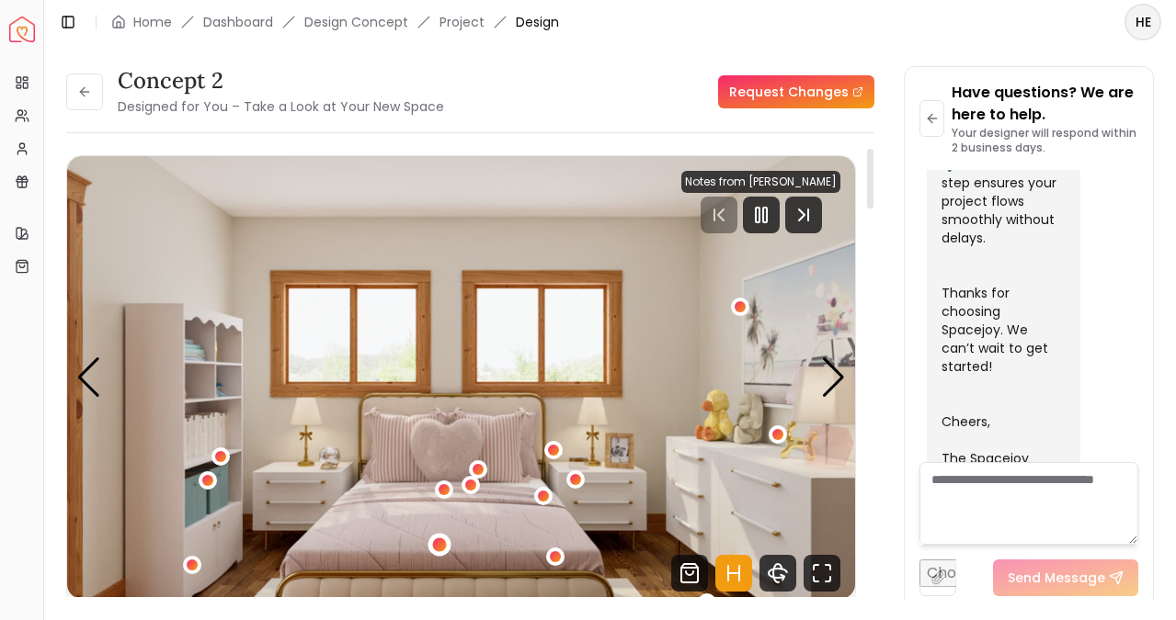
click at [439, 546] on div "1 / 5" at bounding box center [440, 546] width 14 height 14
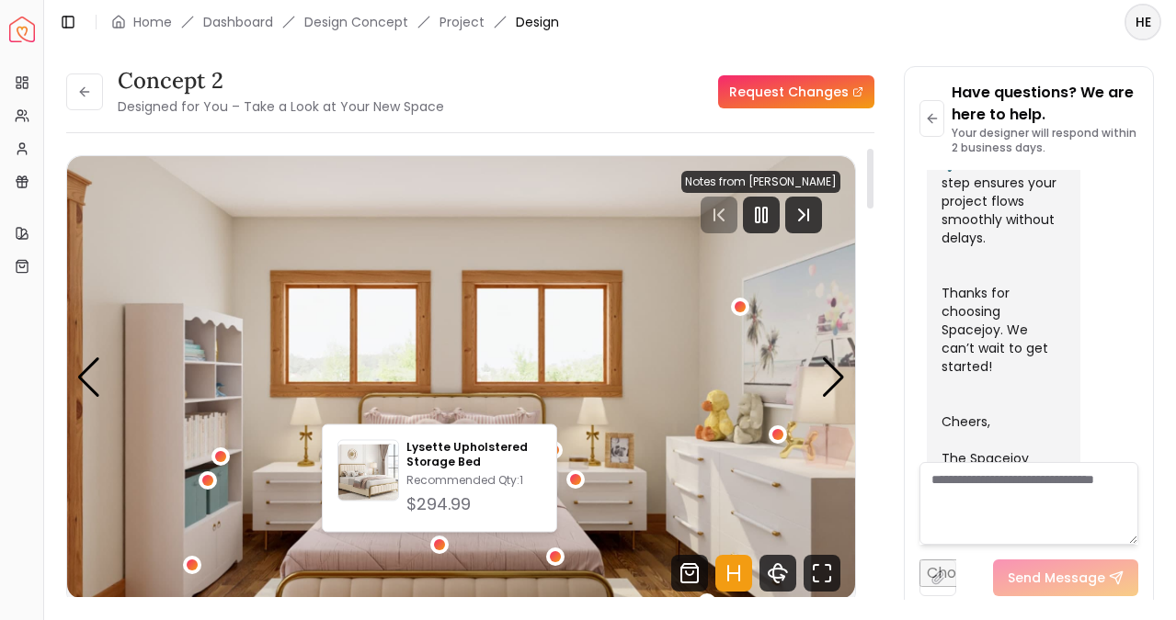
click at [442, 270] on img "1 / 5" at bounding box center [461, 377] width 788 height 443
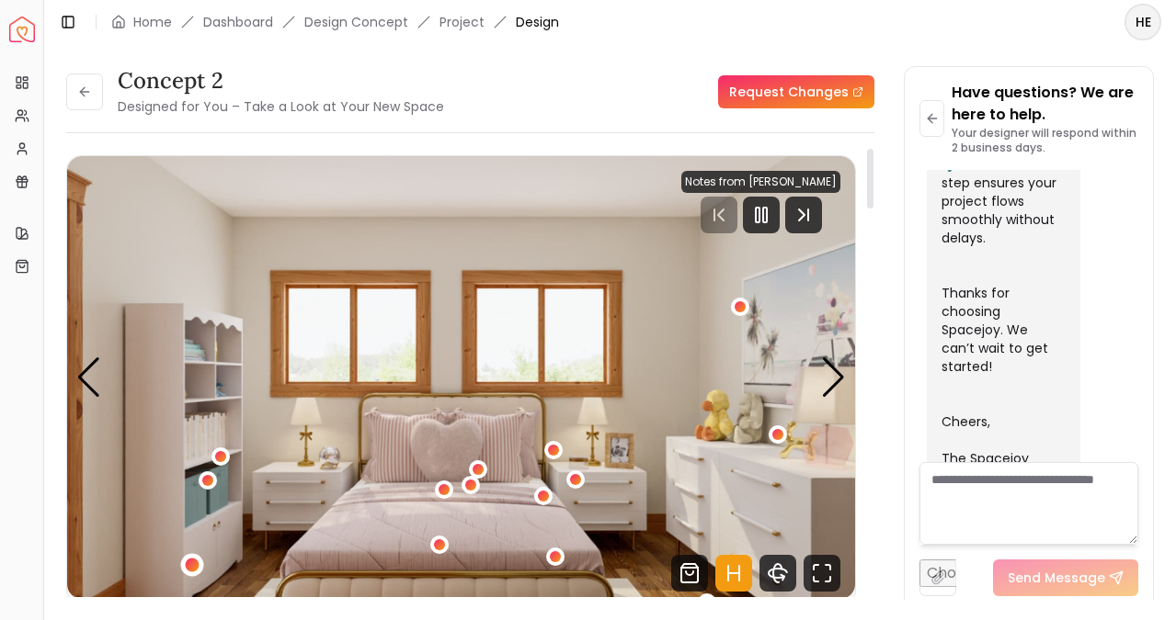
click at [192, 562] on div "1 / 5" at bounding box center [192, 566] width 14 height 14
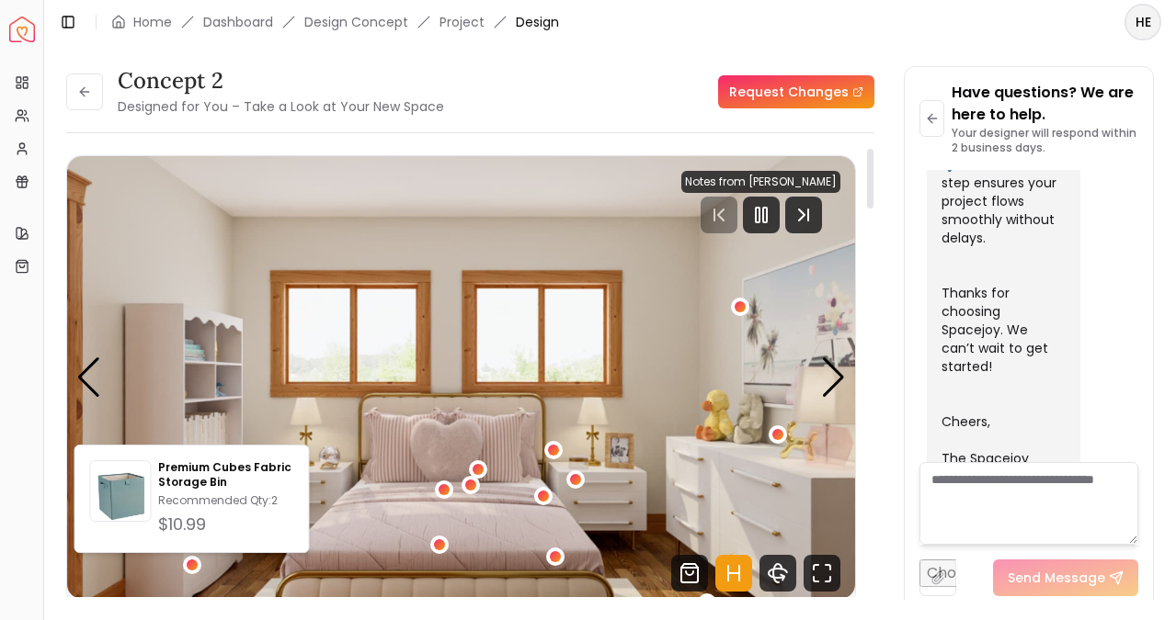
click at [347, 400] on img "1 / 5" at bounding box center [461, 377] width 788 height 443
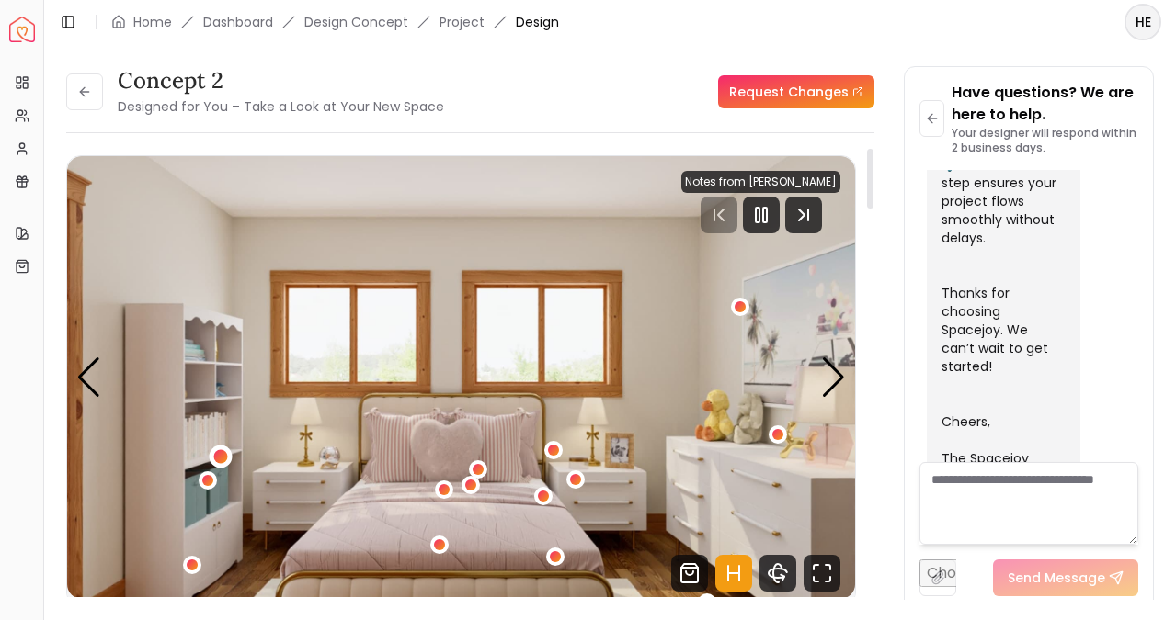
click at [220, 460] on div "1 / 5" at bounding box center [221, 457] width 14 height 14
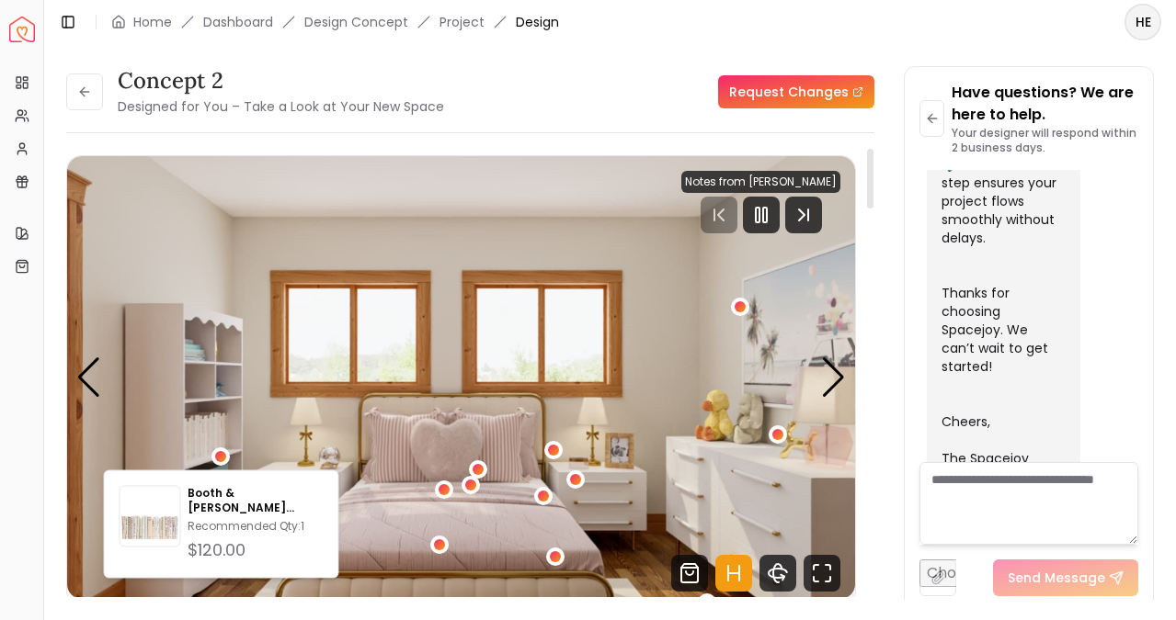
click at [257, 414] on img "1 / 5" at bounding box center [461, 377] width 788 height 443
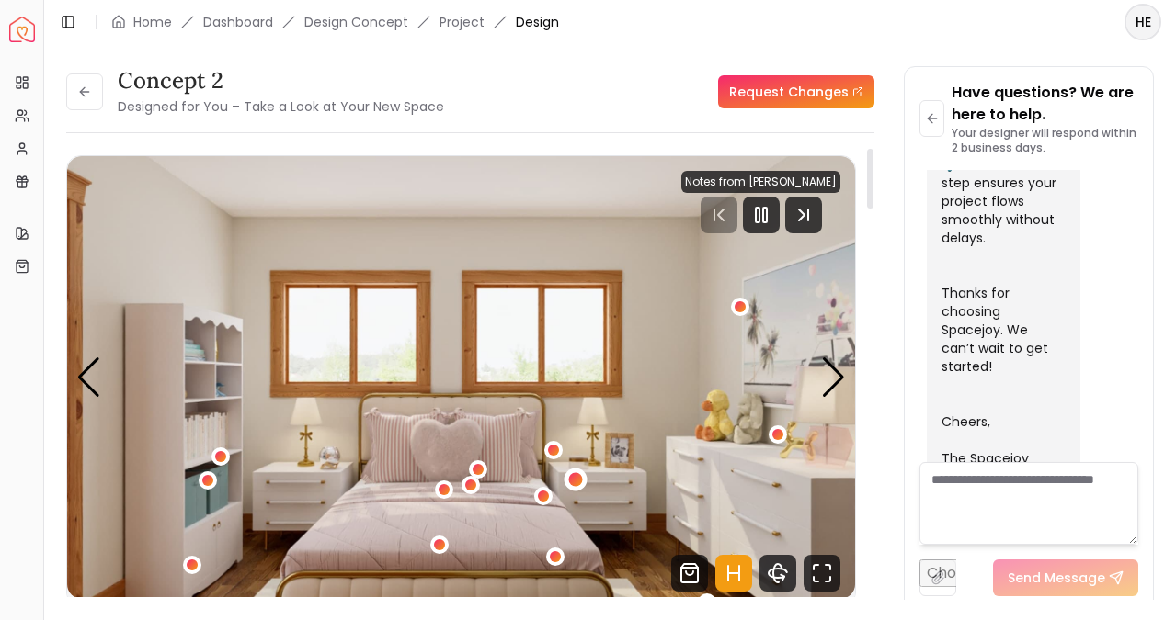
click at [573, 485] on div "1 / 5" at bounding box center [576, 480] width 14 height 14
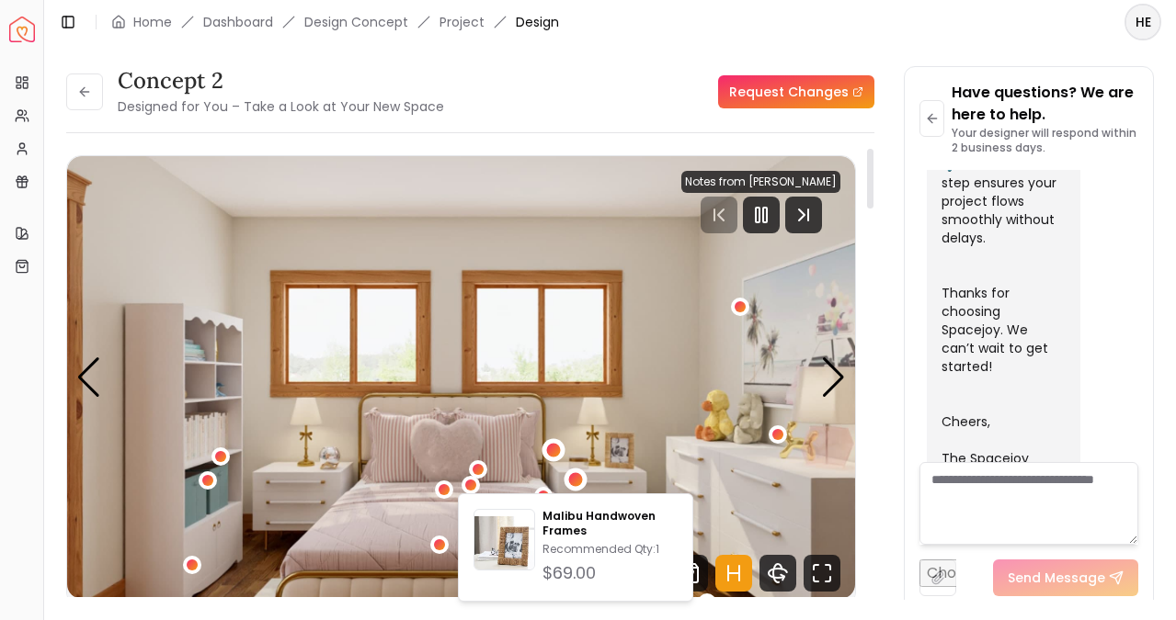
click at [548, 456] on div "1 / 5" at bounding box center [553, 449] width 23 height 23
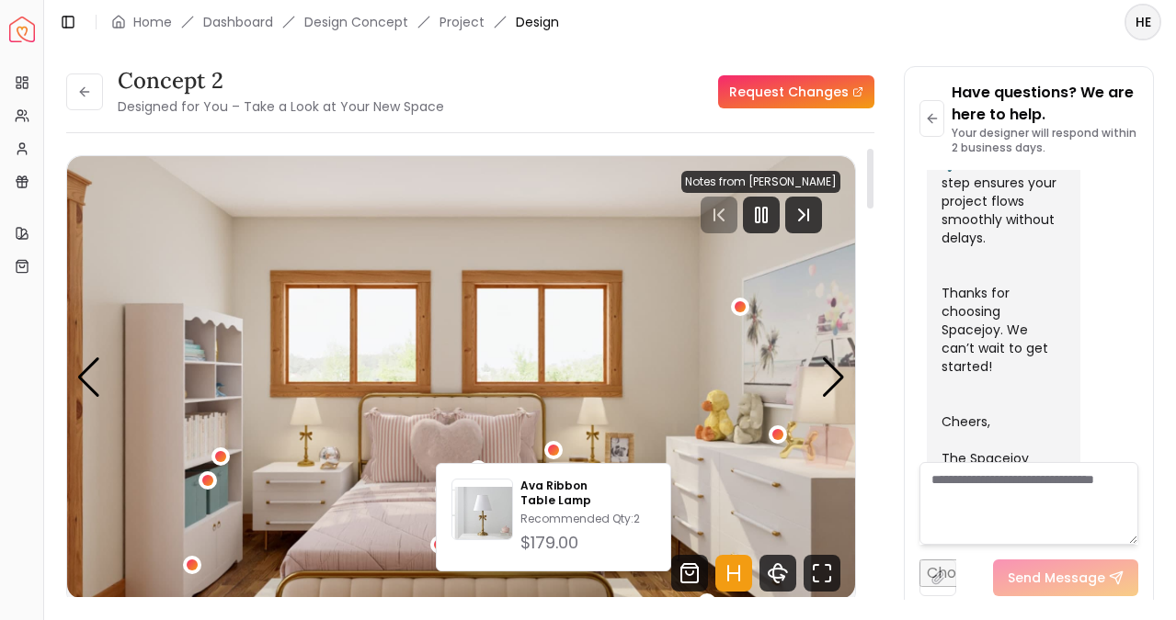
click at [583, 415] on img "1 / 5" at bounding box center [461, 377] width 788 height 443
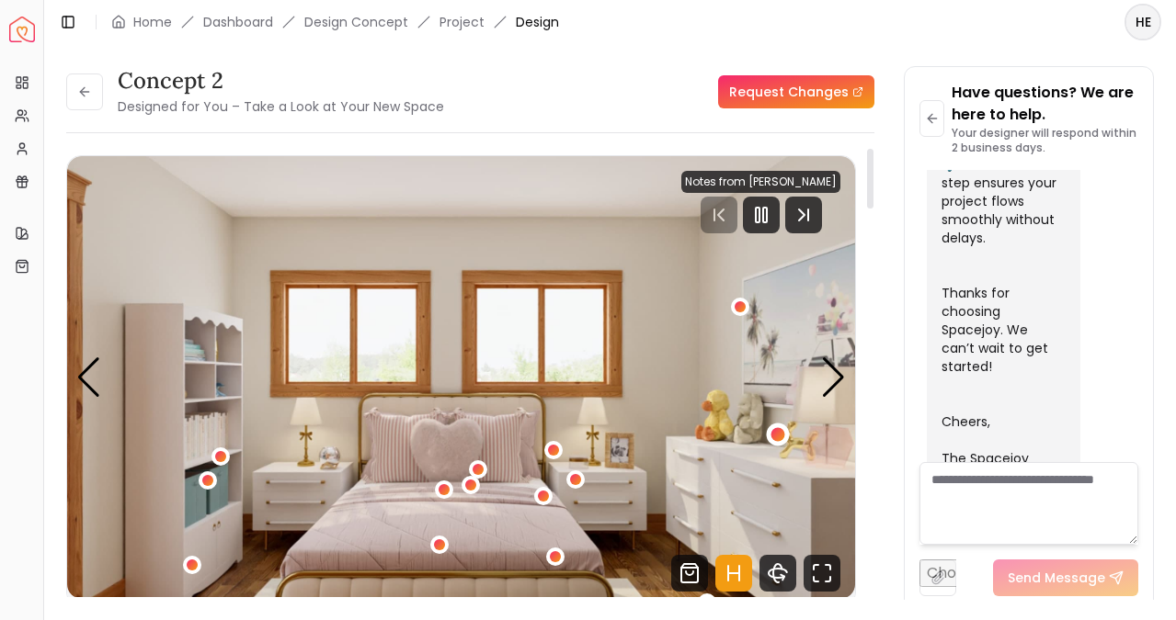
click at [777, 433] on div "1 / 5" at bounding box center [778, 434] width 14 height 14
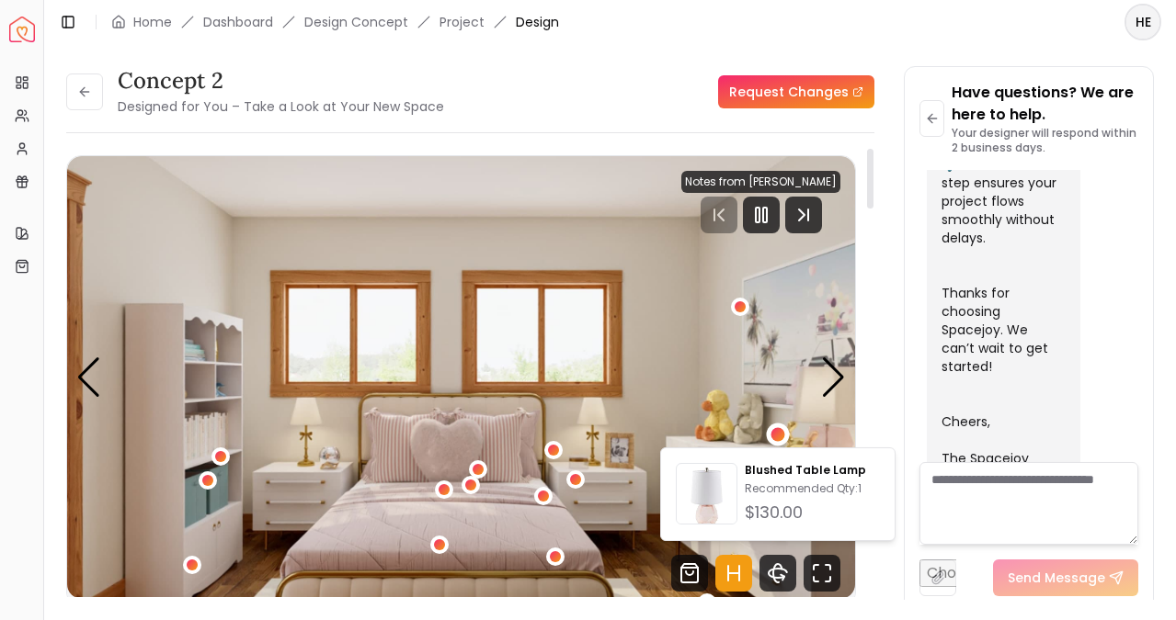
click at [757, 381] on img "1 / 5" at bounding box center [461, 377] width 788 height 443
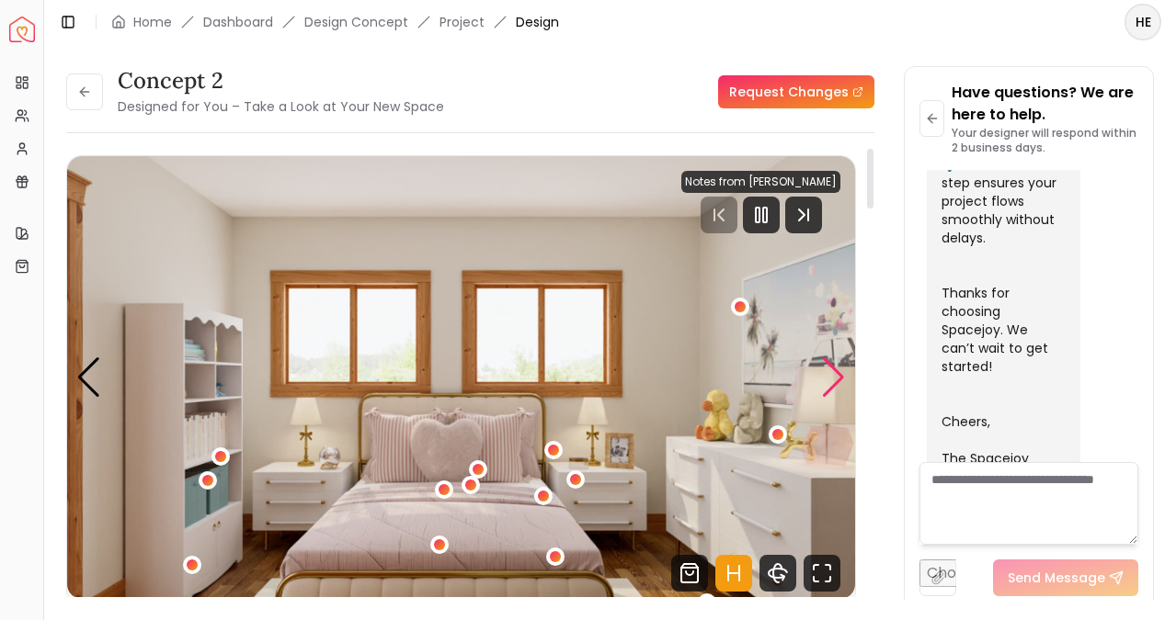
click at [834, 379] on div "Next slide" at bounding box center [833, 378] width 25 height 40
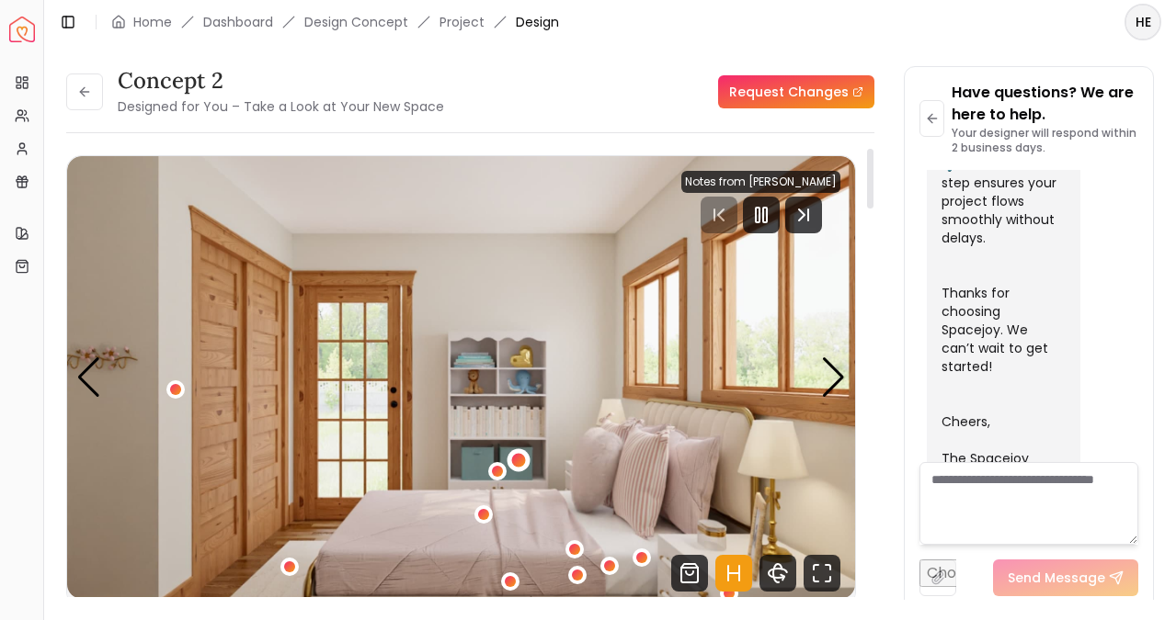
click at [520, 456] on div "2 / 5" at bounding box center [518, 461] width 14 height 14
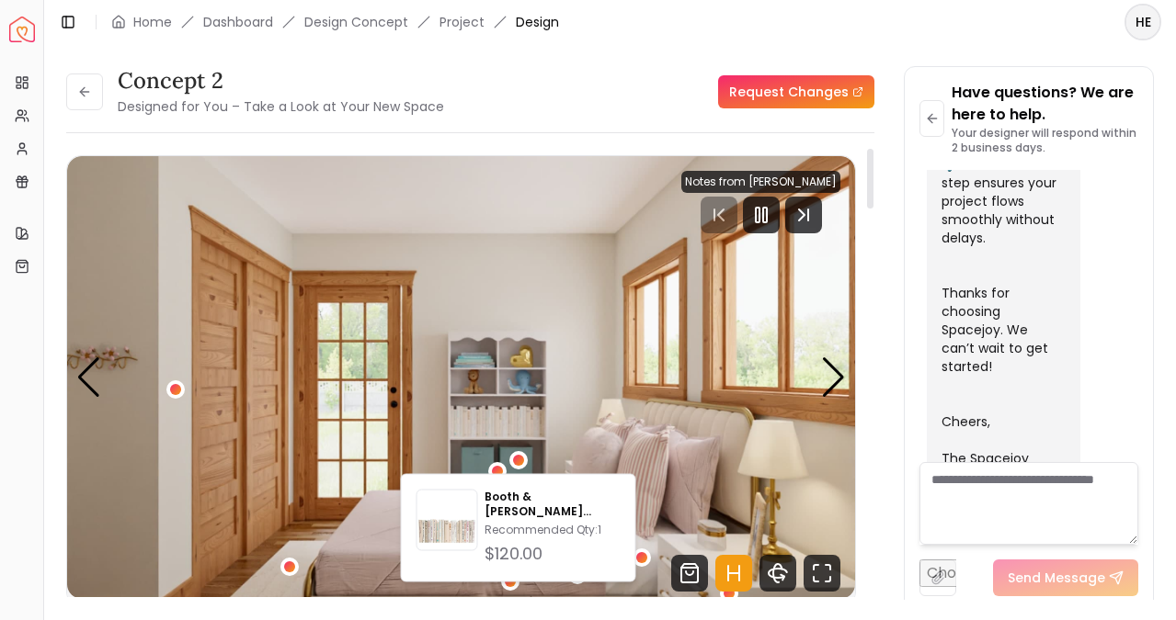
click at [505, 429] on img "2 / 5" at bounding box center [461, 377] width 788 height 443
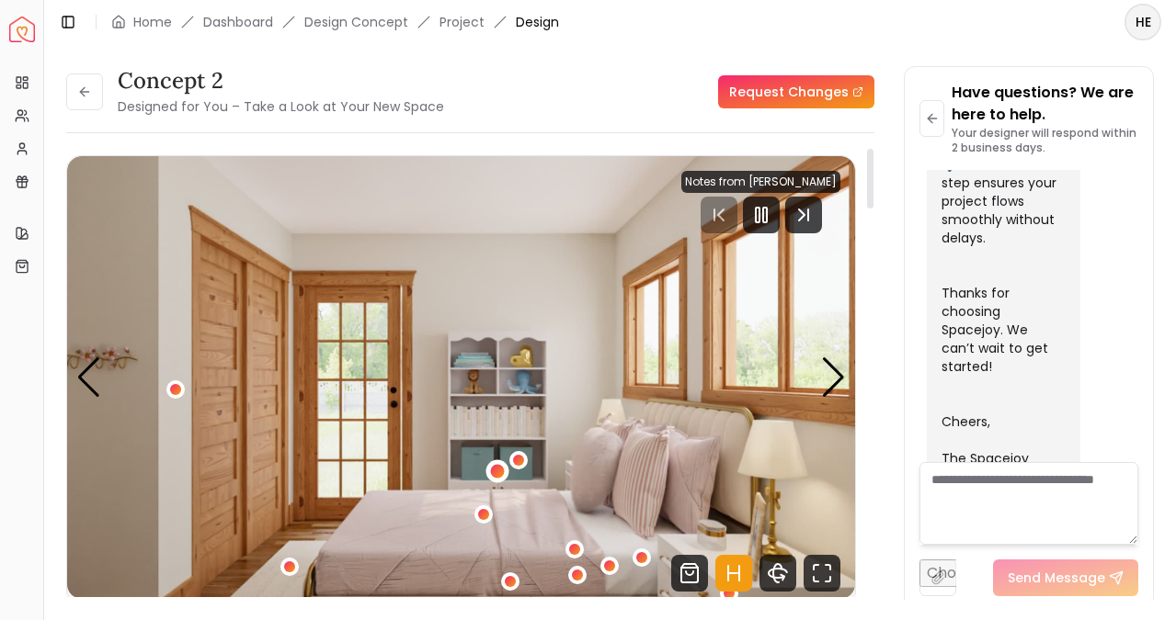
click at [494, 477] on div "2 / 5" at bounding box center [498, 471] width 14 height 14
click at [458, 460] on img "2 / 5" at bounding box center [461, 377] width 788 height 443
click at [643, 557] on div "2 / 5" at bounding box center [641, 558] width 14 height 14
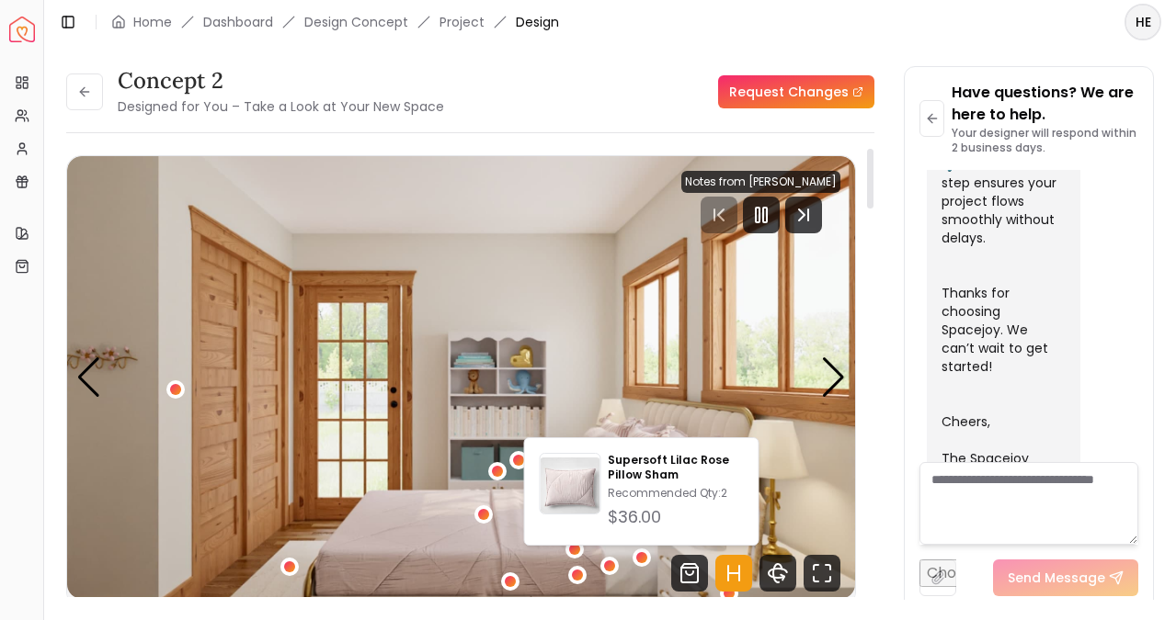
click at [675, 358] on img "2 / 5" at bounding box center [461, 377] width 788 height 443
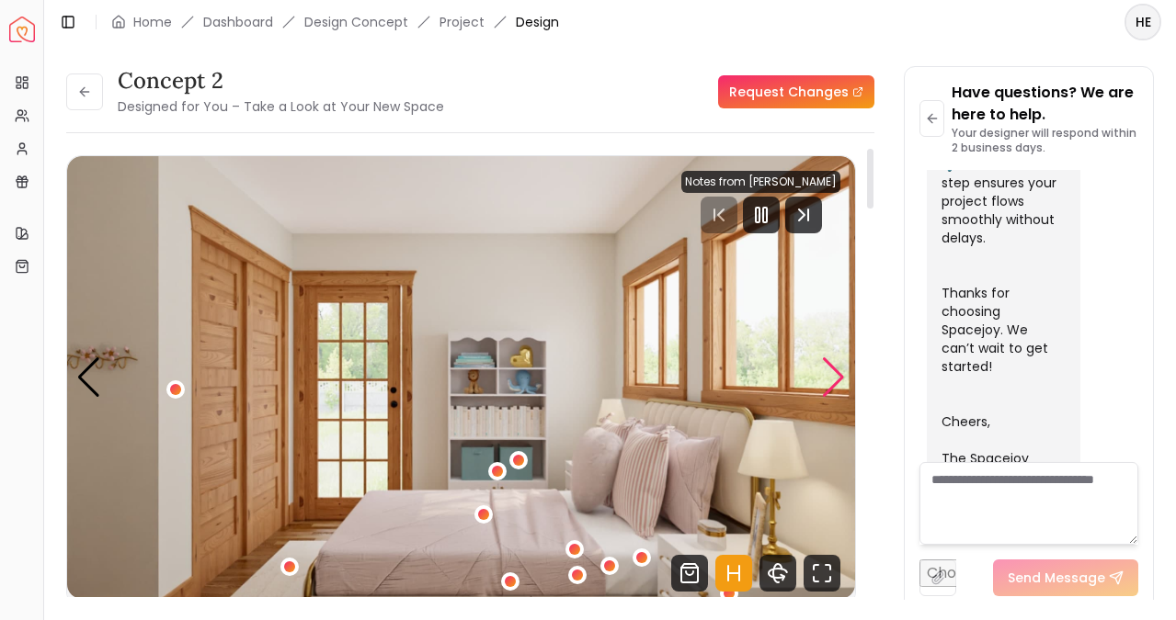
click at [830, 372] on div "Next slide" at bounding box center [833, 378] width 25 height 40
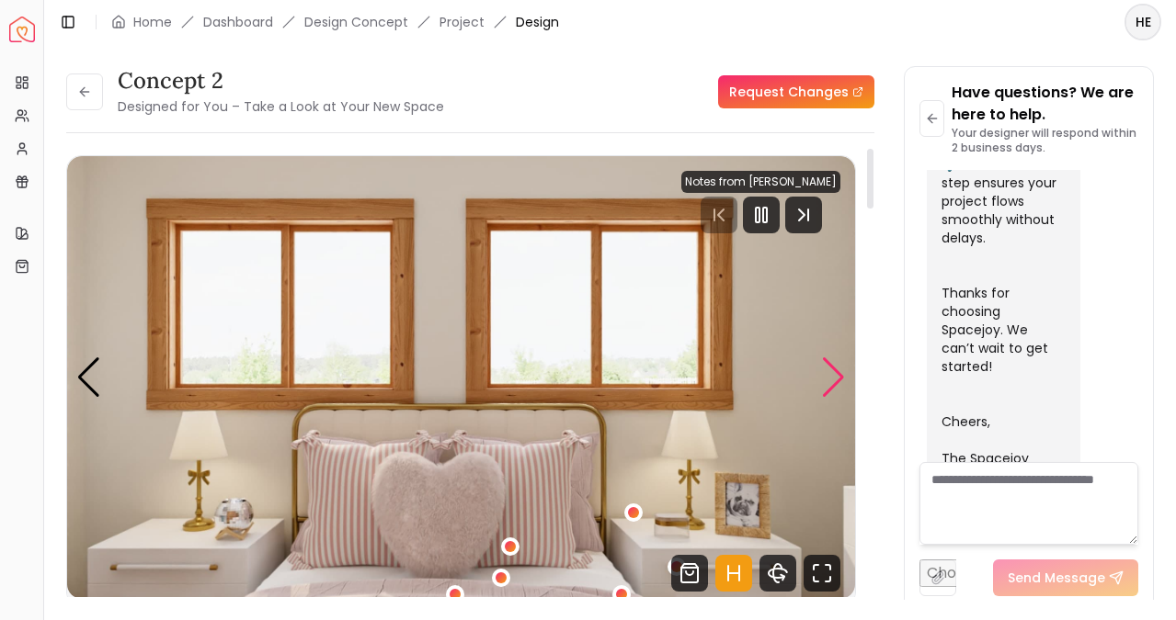
click at [830, 372] on div "Next slide" at bounding box center [833, 378] width 25 height 40
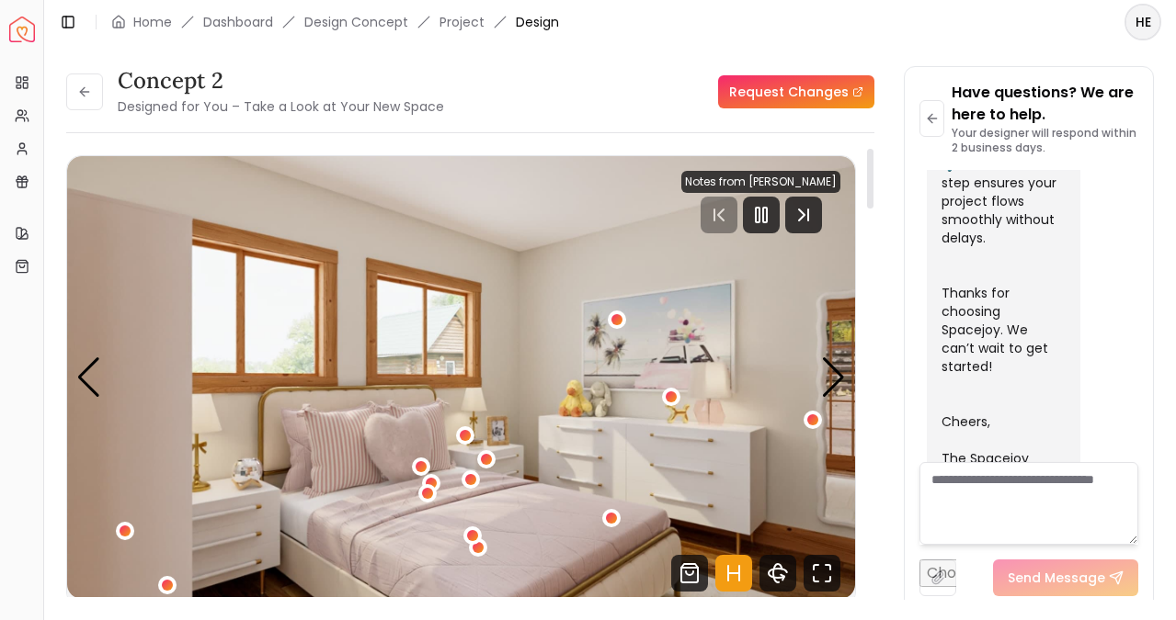
click at [670, 464] on img "4 / 5" at bounding box center [461, 377] width 788 height 443
click at [674, 397] on div "4 / 5" at bounding box center [671, 398] width 14 height 14
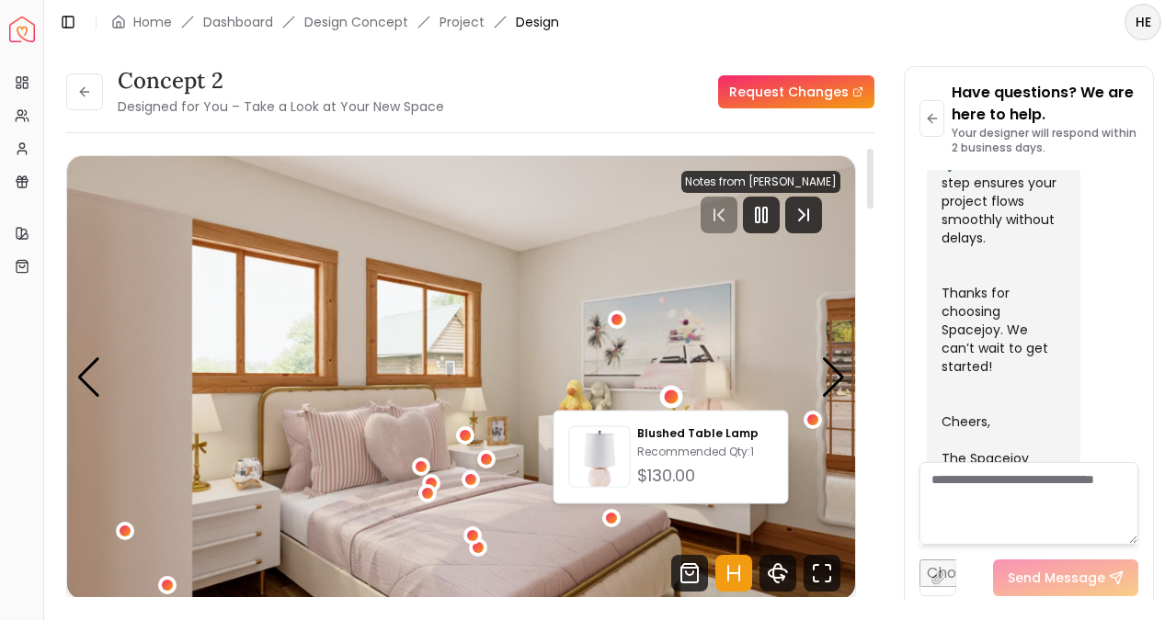
click at [733, 382] on img "4 / 5" at bounding box center [461, 377] width 788 height 443
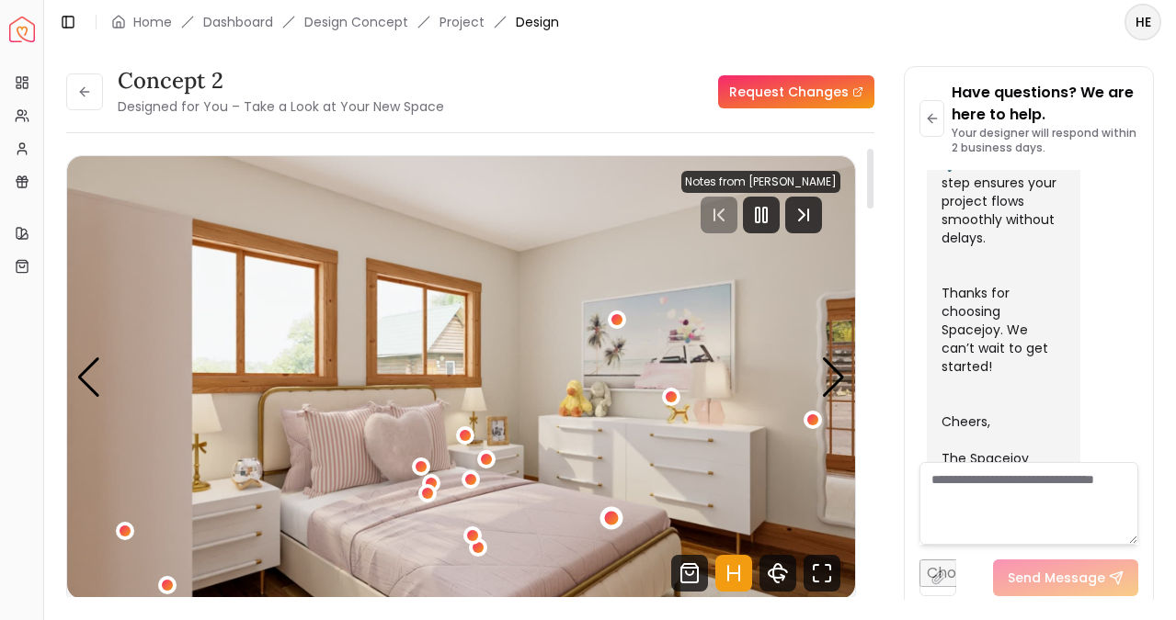
click at [608, 516] on div "4 / 5" at bounding box center [611, 519] width 14 height 14
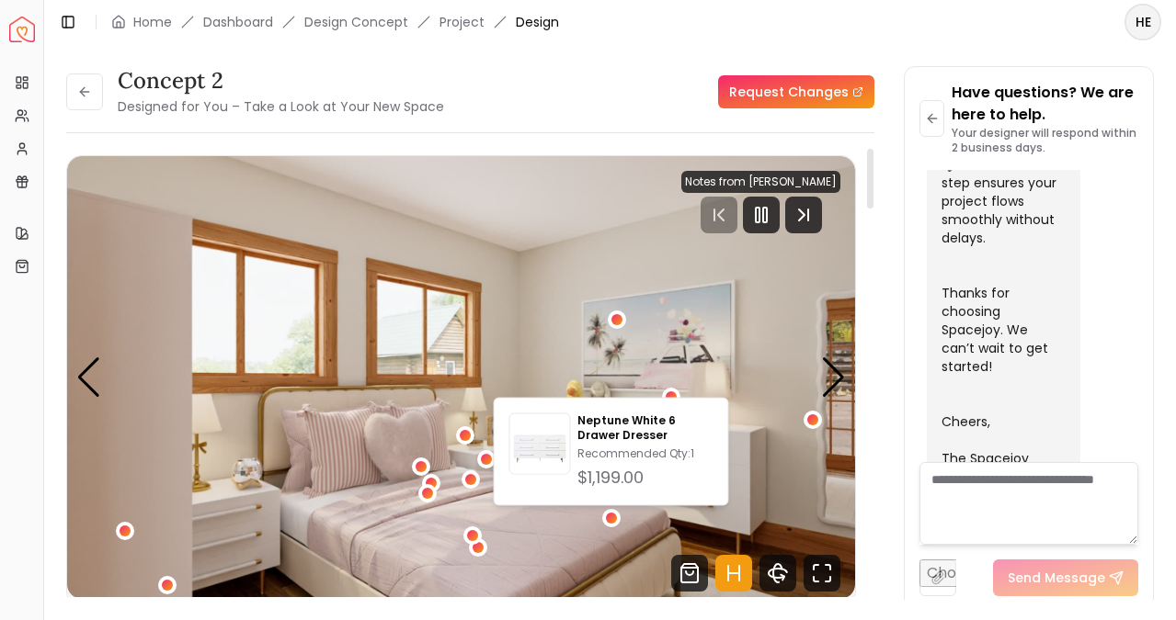
click at [828, 468] on img "4 / 5" at bounding box center [461, 377] width 788 height 443
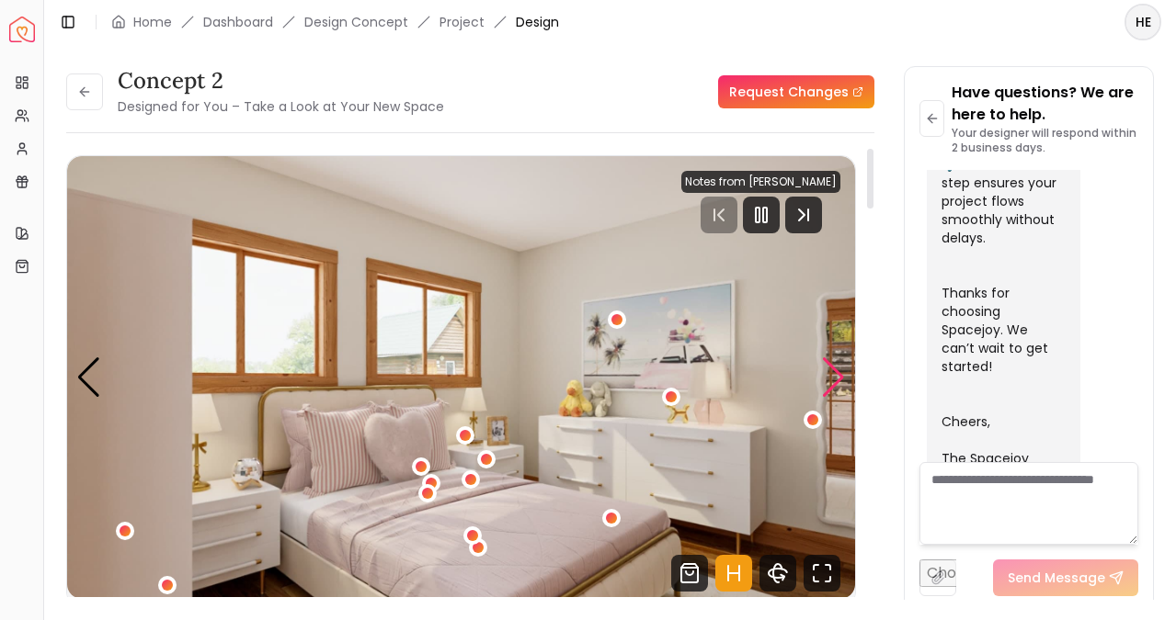
click at [835, 379] on div "Next slide" at bounding box center [833, 378] width 25 height 40
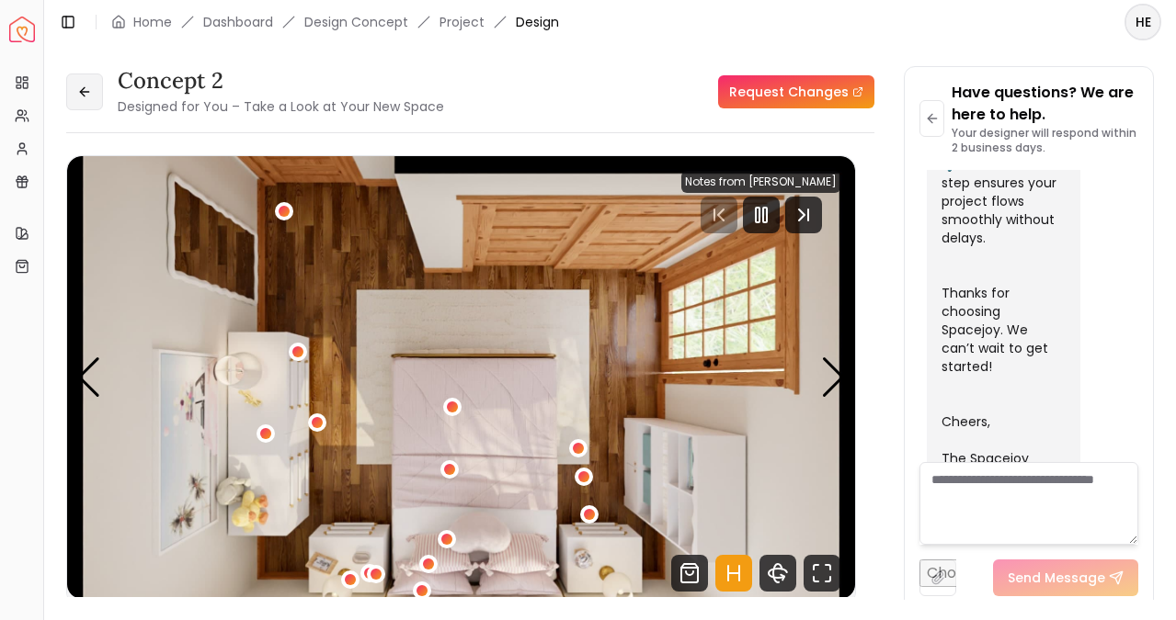
click at [84, 95] on icon at bounding box center [84, 92] width 15 height 15
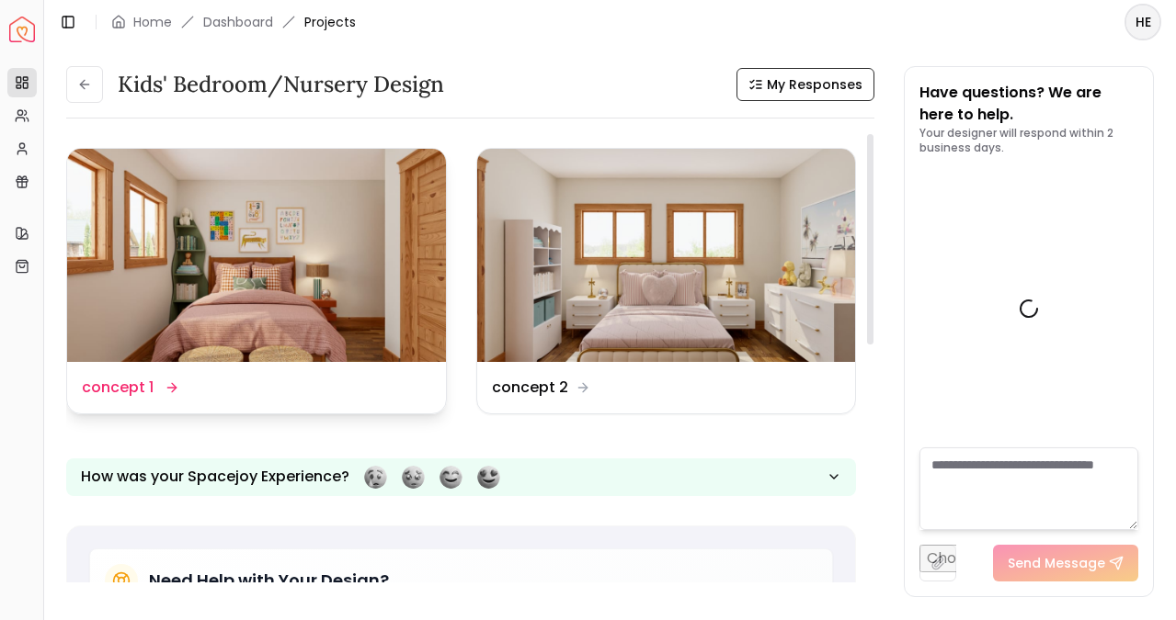
click at [279, 256] on img at bounding box center [256, 255] width 379 height 213
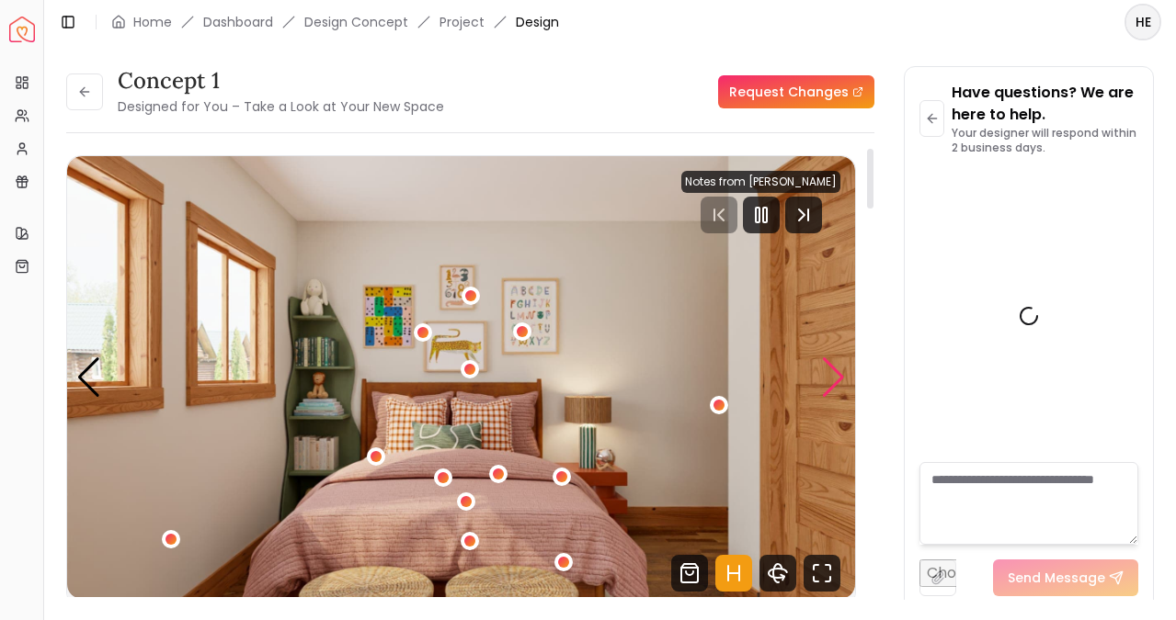
scroll to position [994, 0]
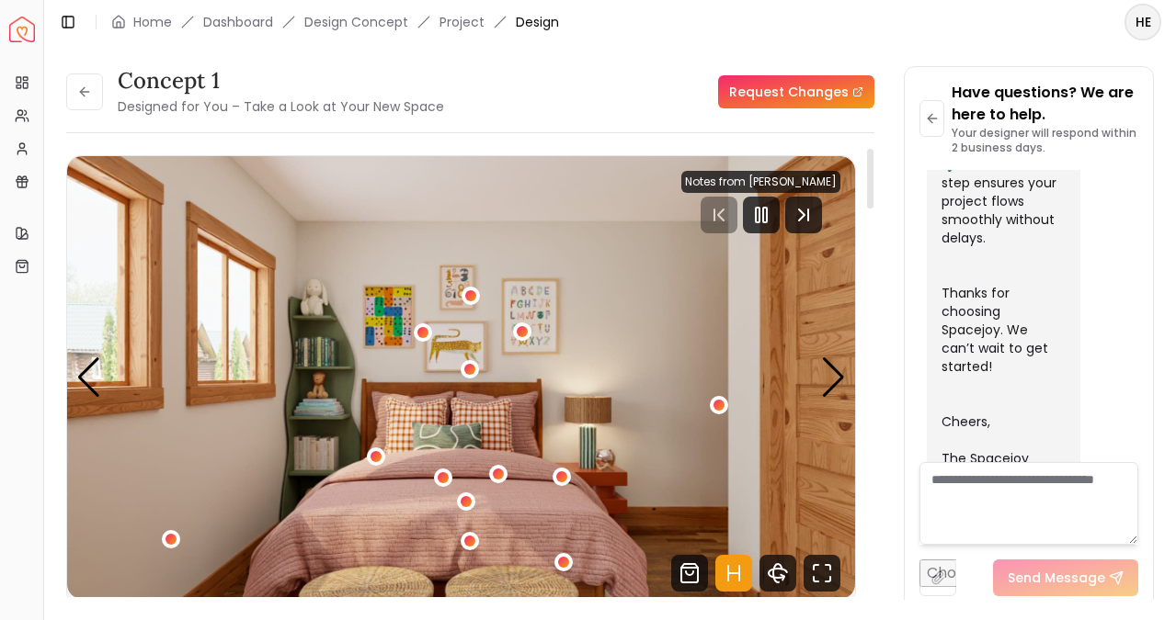
click at [851, 369] on img "1 / 5" at bounding box center [461, 377] width 788 height 443
click at [845, 372] on div "Next slide" at bounding box center [833, 378] width 25 height 40
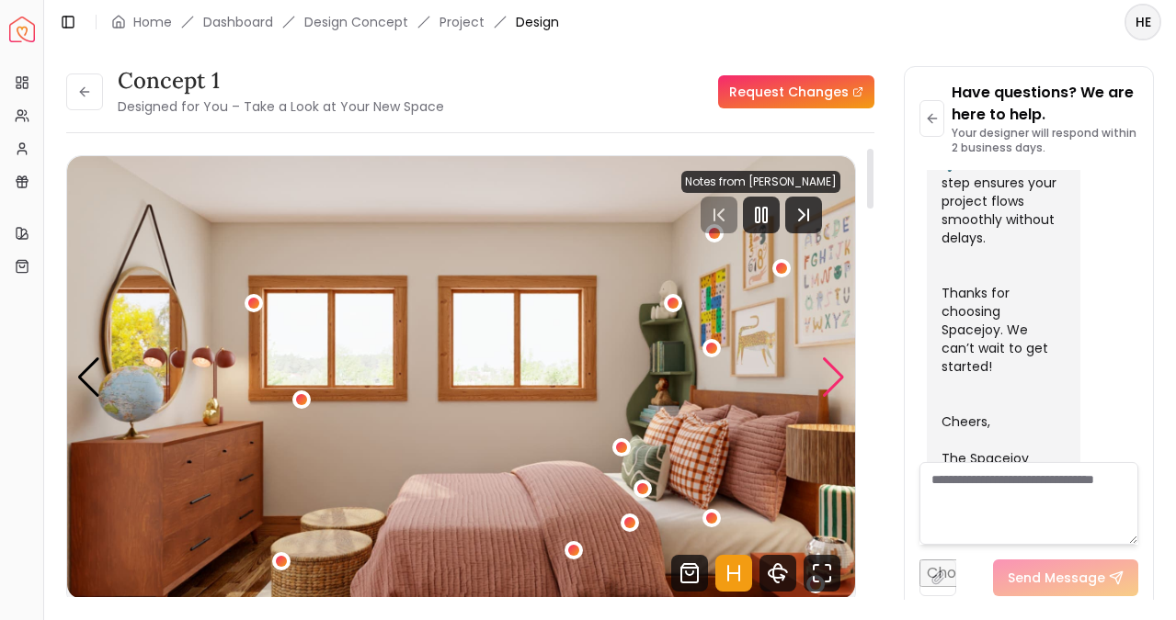
click at [845, 372] on div "Next slide" at bounding box center [833, 378] width 25 height 40
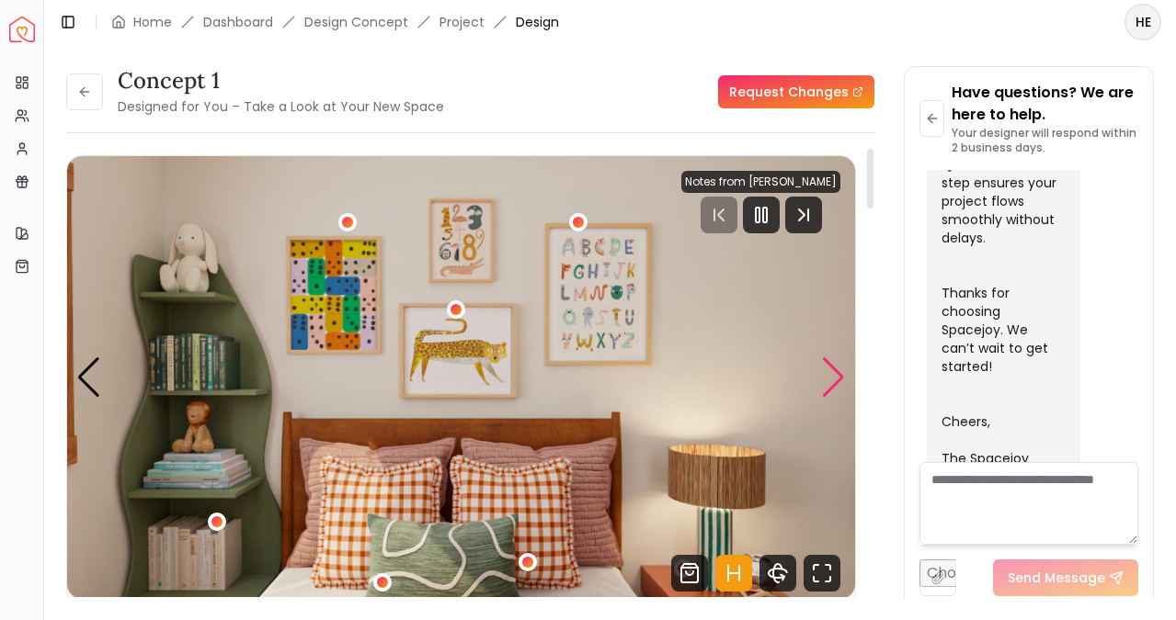
click at [845, 372] on div "Next slide" at bounding box center [833, 378] width 25 height 40
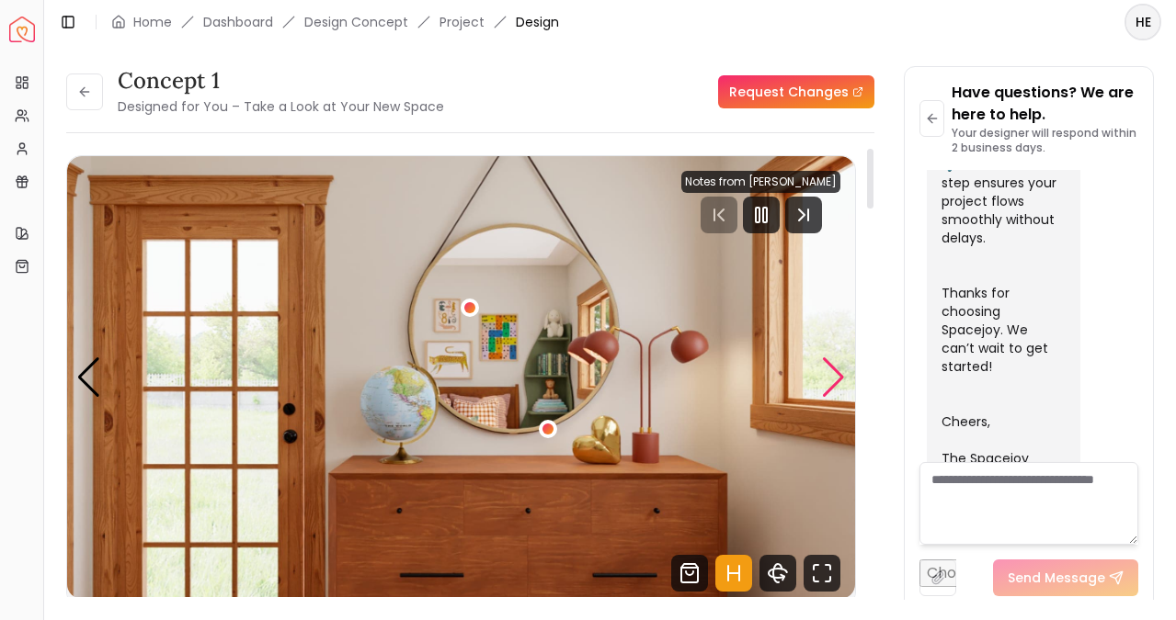
click at [845, 372] on div "Next slide" at bounding box center [833, 378] width 25 height 40
